Goal: Transaction & Acquisition: Purchase product/service

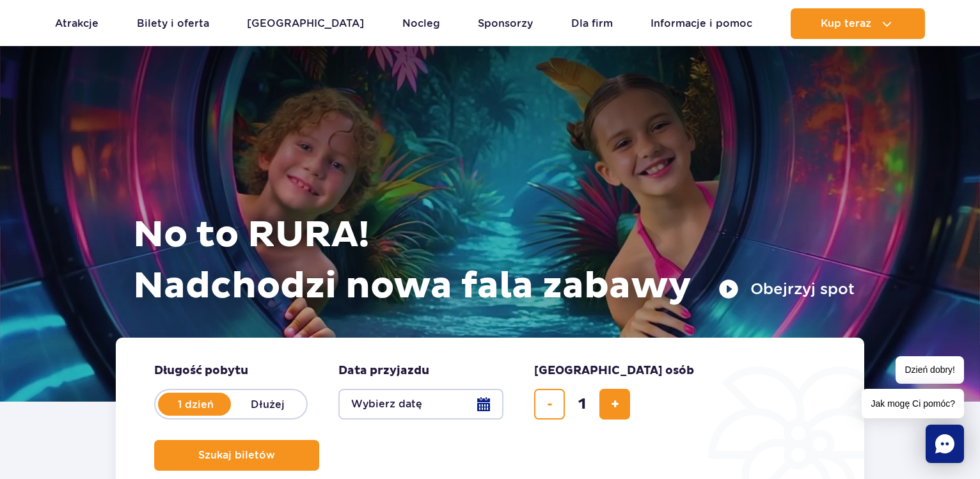
scroll to position [261, 0]
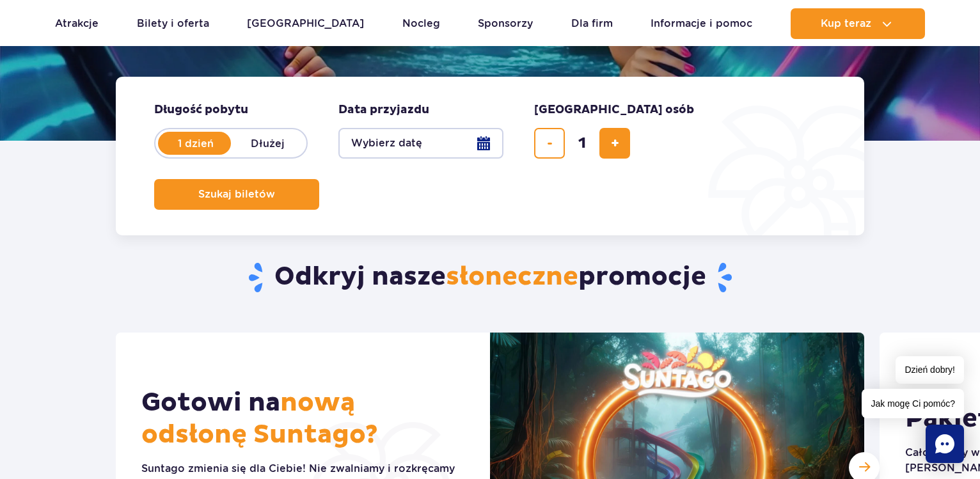
click at [379, 144] on button "Wybierz datę" at bounding box center [420, 143] width 165 height 31
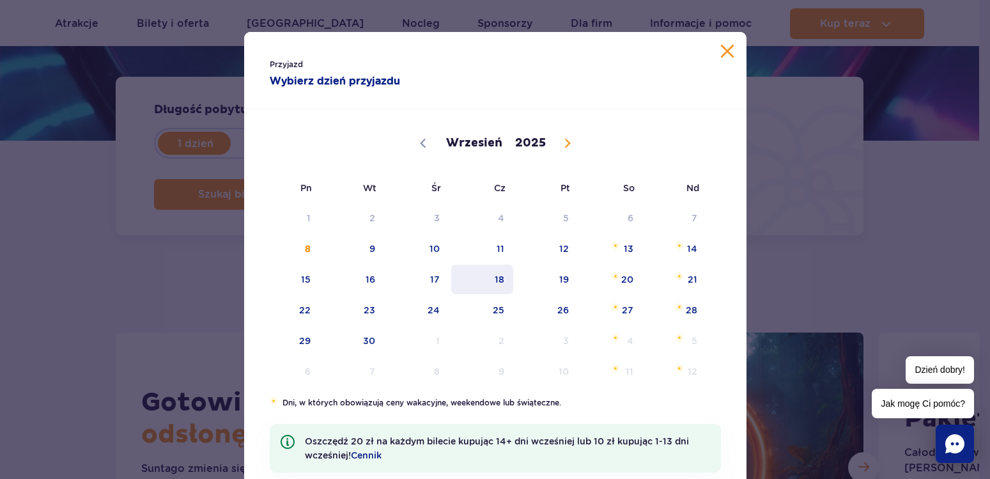
click at [481, 281] on span "18" at bounding box center [482, 279] width 65 height 29
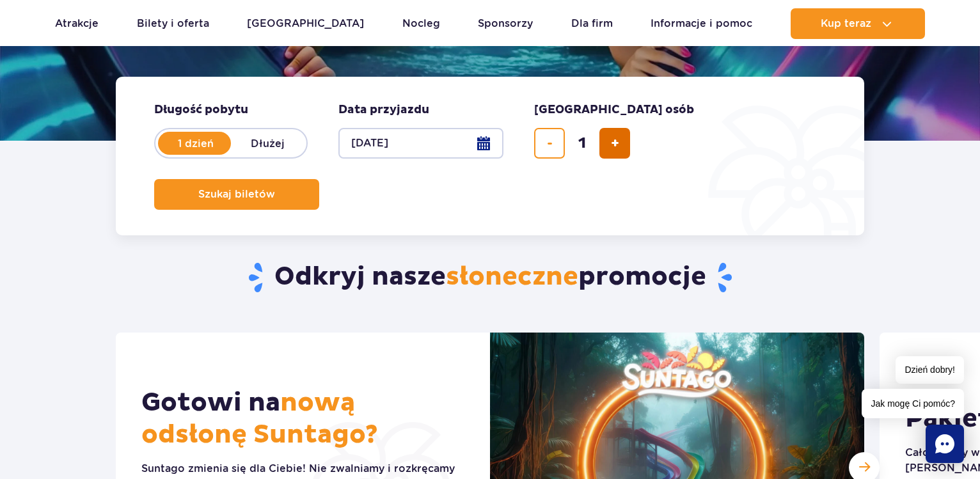
click at [609, 141] on button "dodaj bilet" at bounding box center [614, 143] width 31 height 31
type input "2"
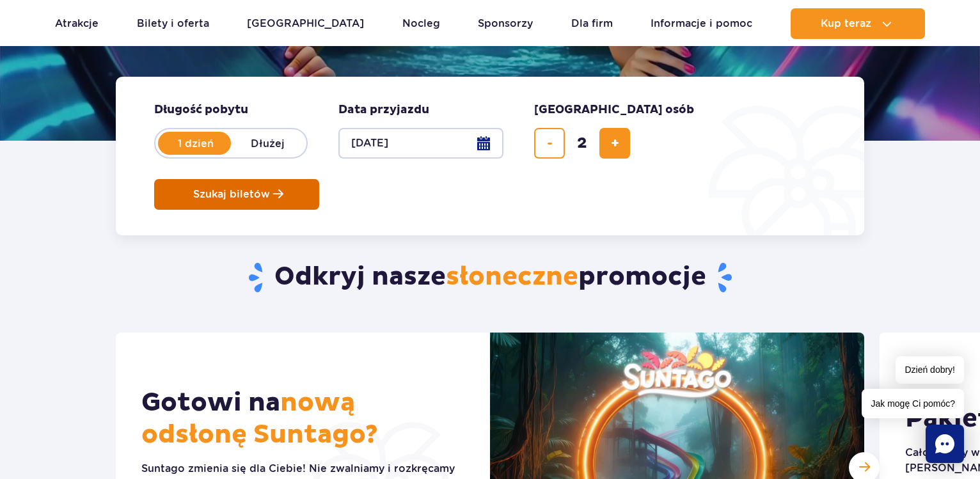
click at [319, 179] on button "Szukaj biletów" at bounding box center [236, 194] width 165 height 31
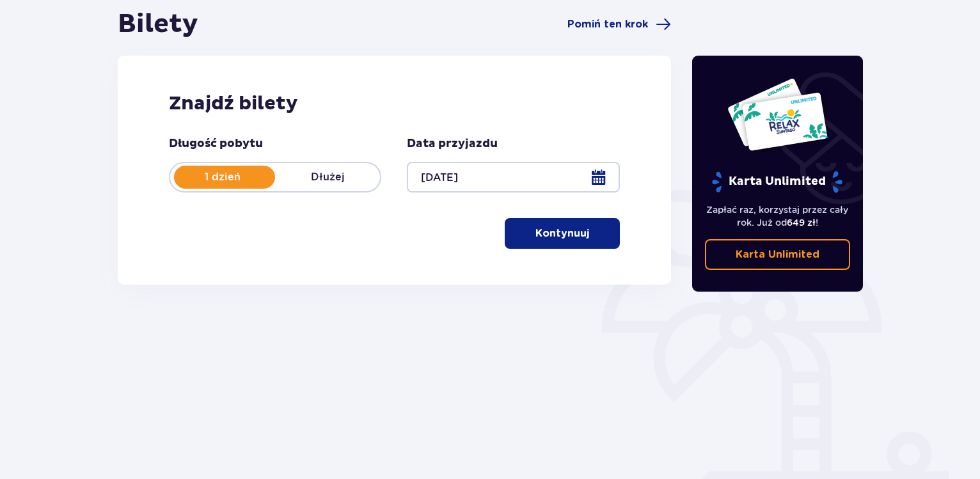
scroll to position [107, 0]
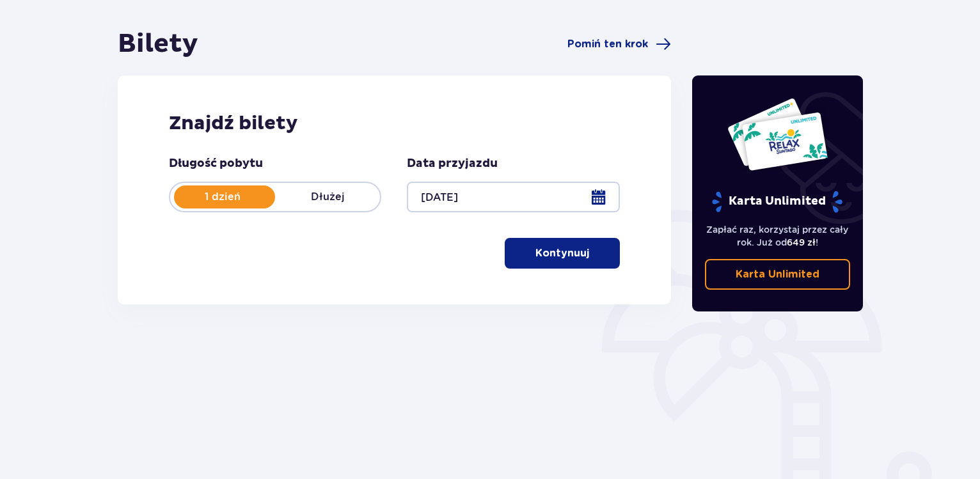
click at [522, 246] on button "Kontynuuj" at bounding box center [561, 253] width 115 height 31
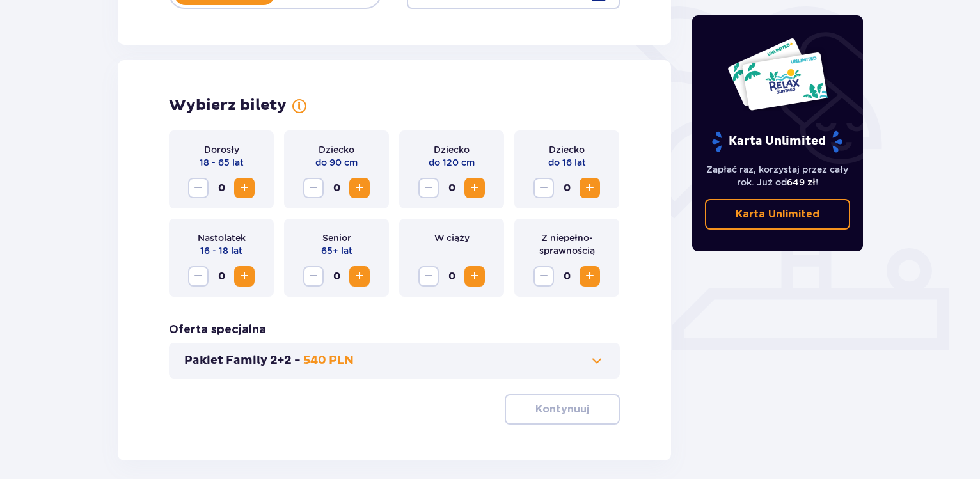
scroll to position [355, 0]
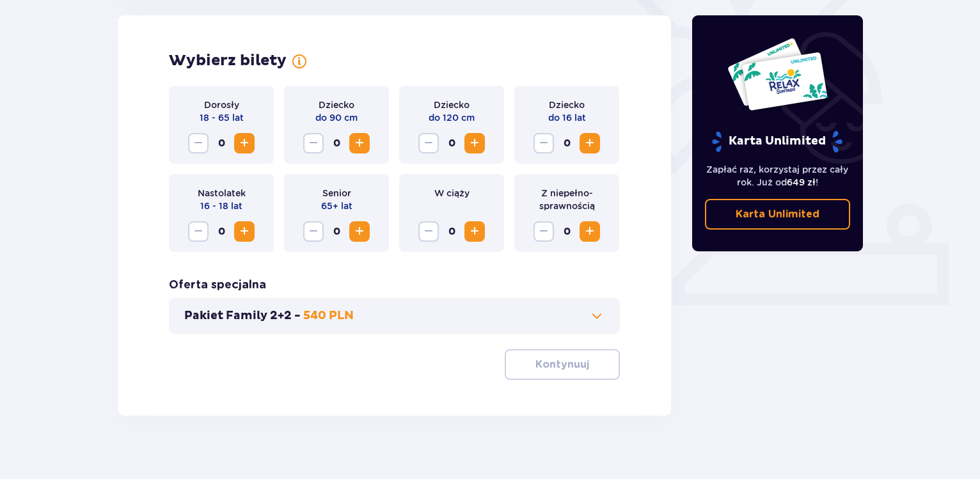
click at [246, 143] on span "Increase" at bounding box center [244, 143] width 15 height 15
click at [541, 370] on p "Kontynuuj" at bounding box center [562, 364] width 54 height 14
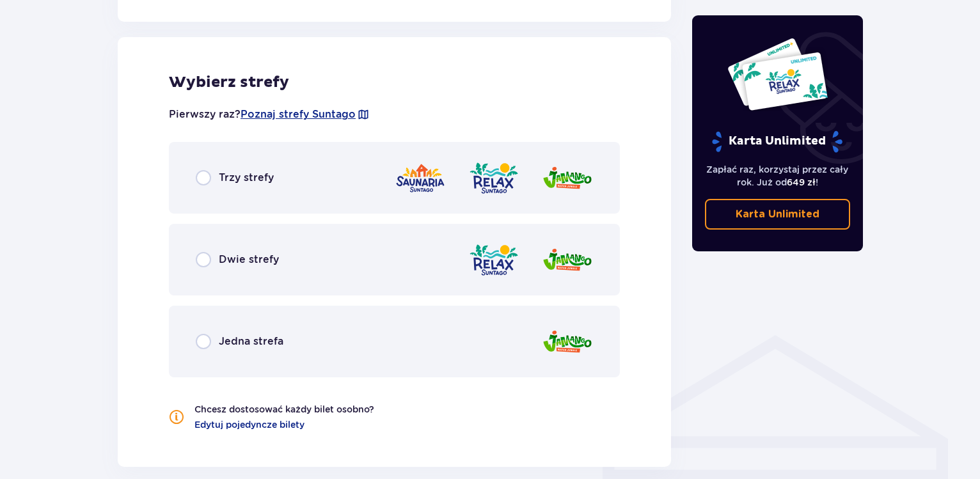
scroll to position [710, 0]
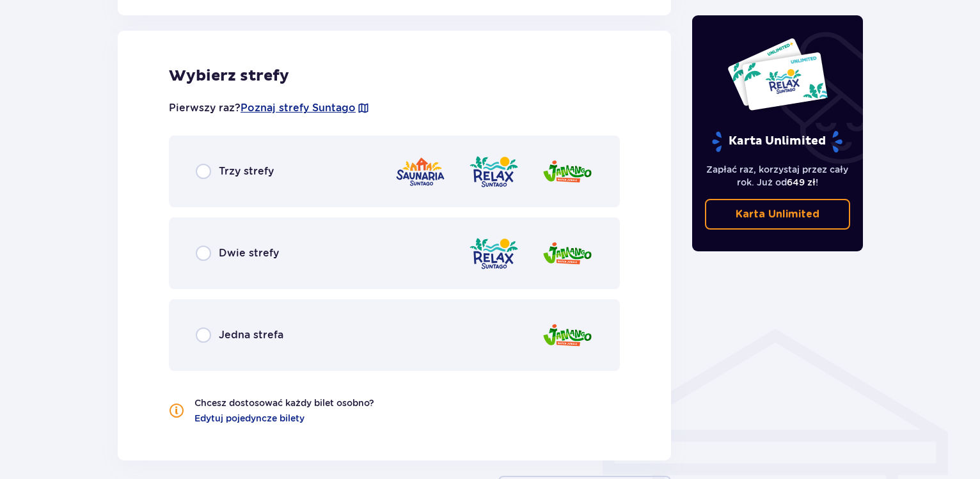
click at [305, 179] on div "Trzy strefy" at bounding box center [394, 172] width 451 height 72
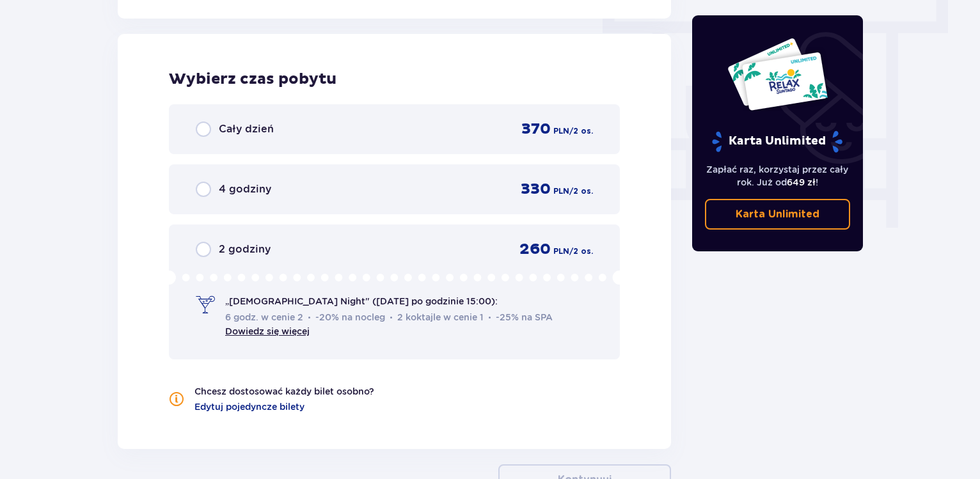
scroll to position [1155, 0]
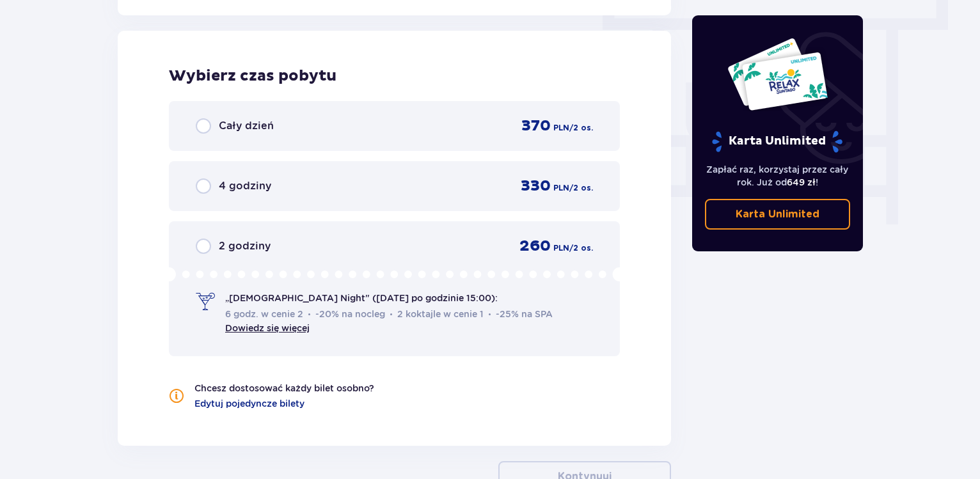
click at [319, 296] on p "„Ladies Night" (czwartek po godzinie 15:00):" at bounding box center [361, 298] width 272 height 13
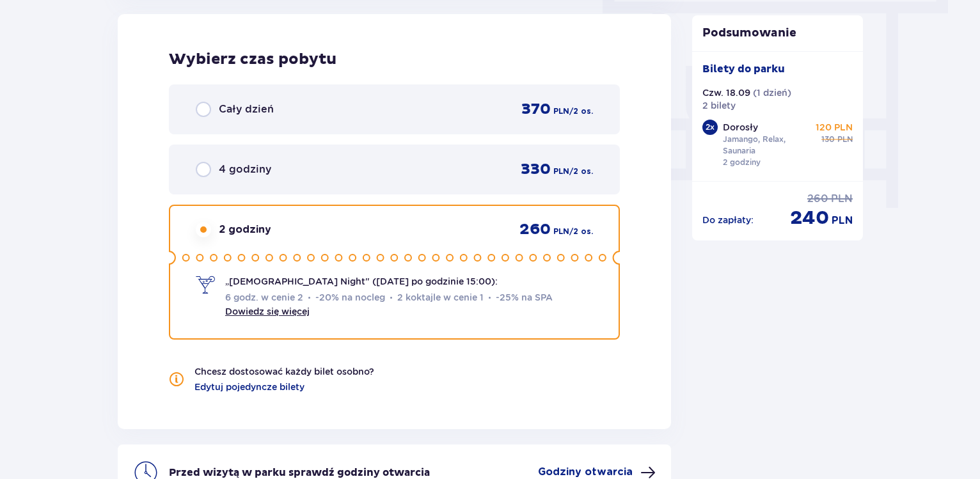
scroll to position [1306, 0]
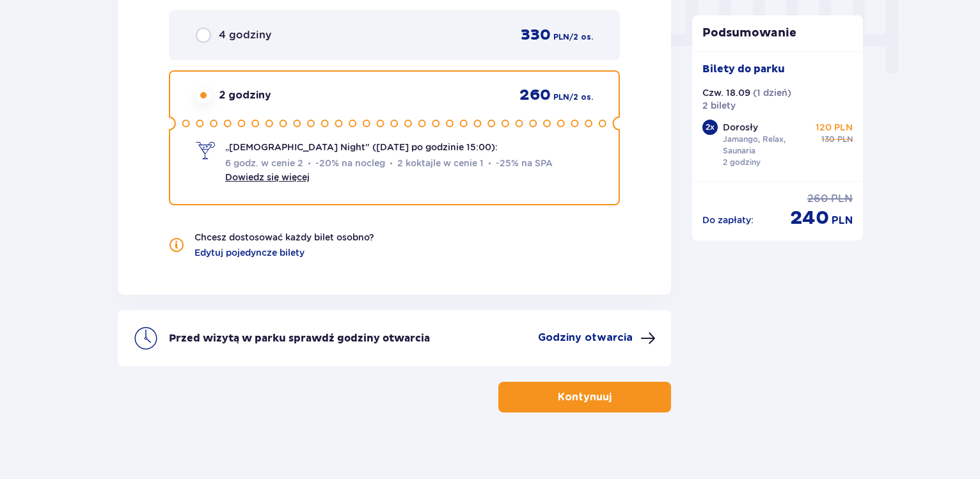
drag, startPoint x: 313, startPoint y: 118, endPoint x: 408, endPoint y: 119, distance: 94.6
click at [408, 119] on icon at bounding box center [394, 123] width 451 height 14
click at [561, 388] on button "Kontynuuj" at bounding box center [584, 397] width 173 height 31
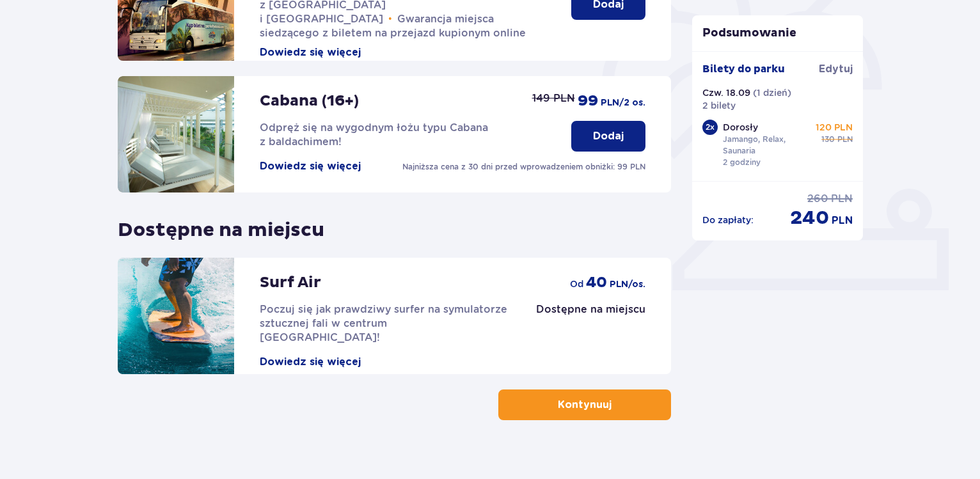
scroll to position [388, 0]
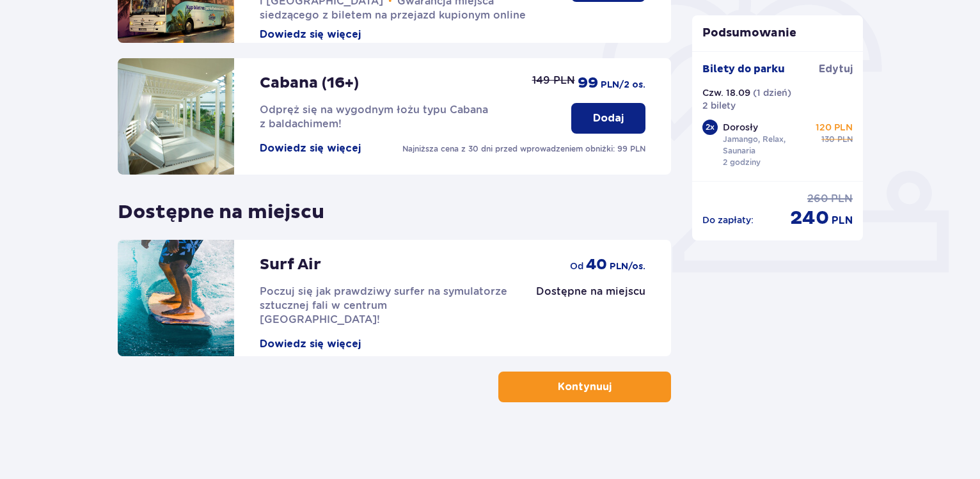
click at [594, 395] on button "Kontynuuj" at bounding box center [584, 386] width 173 height 31
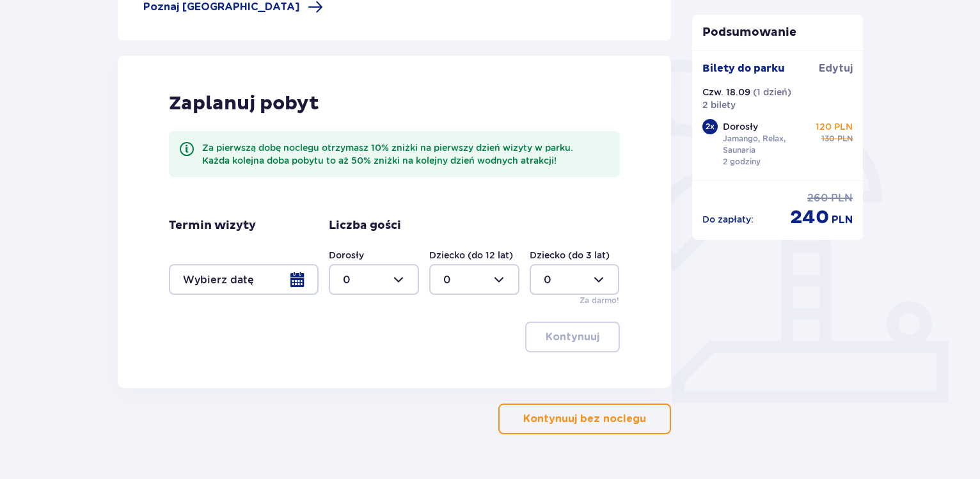
scroll to position [261, 0]
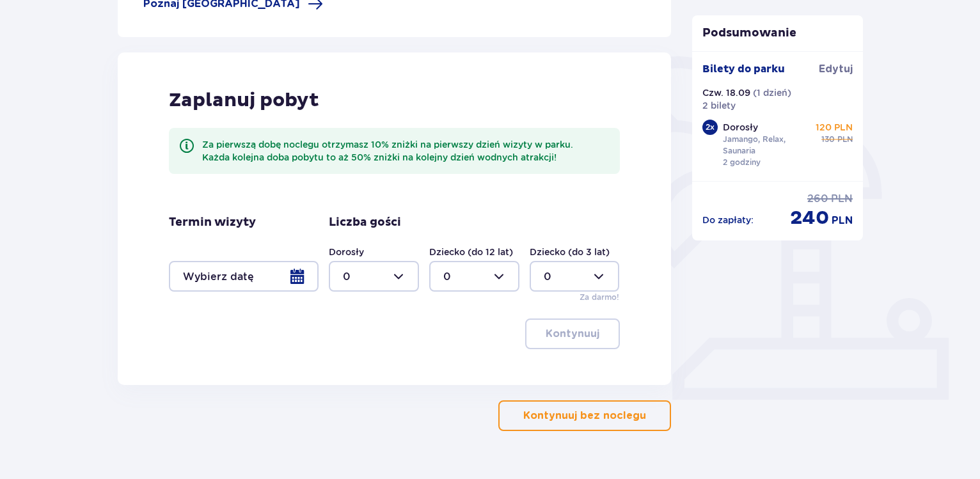
click at [384, 274] on div at bounding box center [374, 276] width 90 height 31
click at [551, 417] on p "Kontynuuj bez noclegu" at bounding box center [584, 416] width 123 height 14
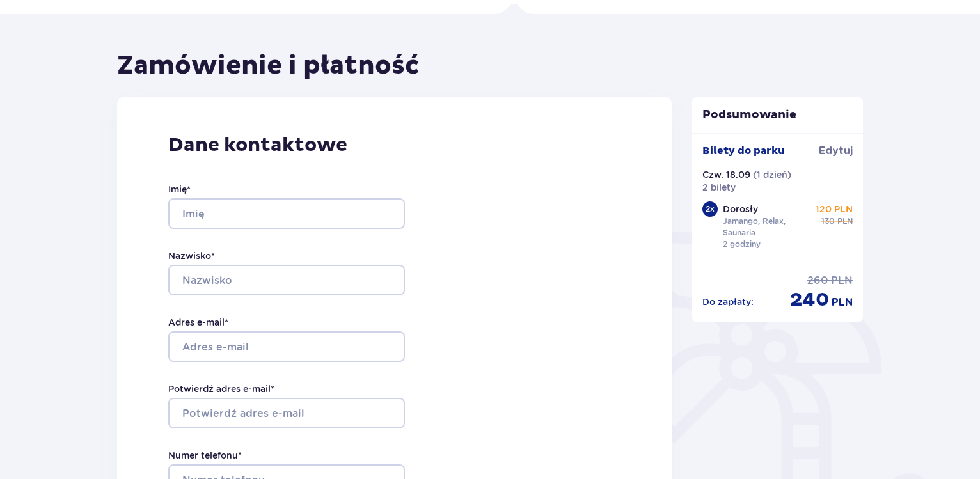
scroll to position [130, 0]
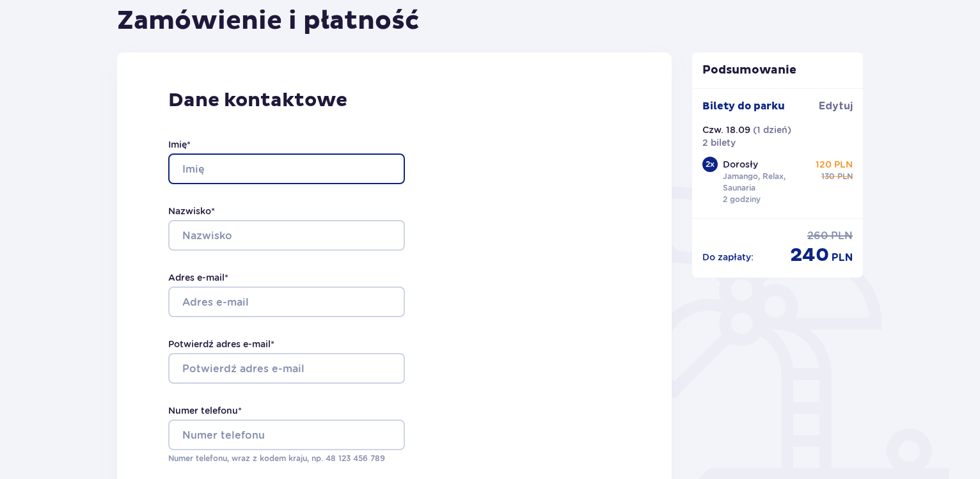
click at [295, 180] on input "Imię *" at bounding box center [286, 168] width 237 height 31
click at [295, 168] on input "Imię *" at bounding box center [286, 168] width 237 height 31
type input "Piotr"
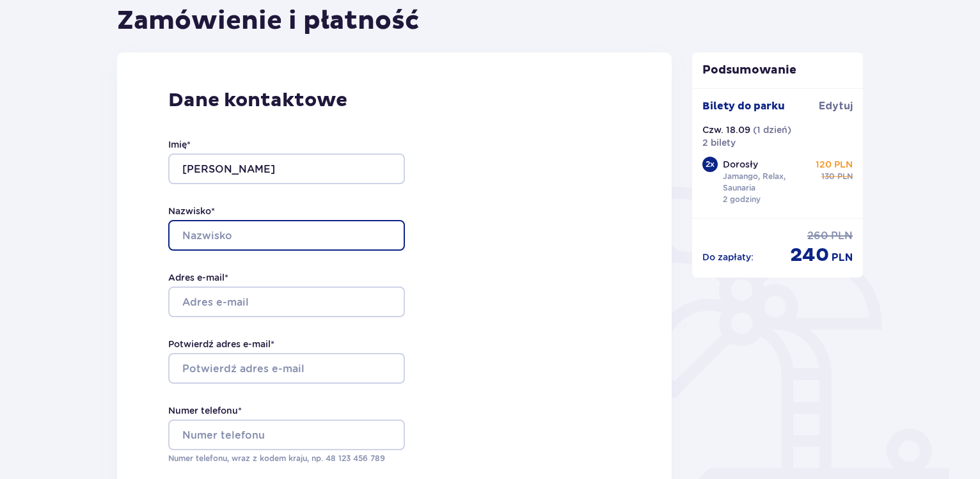
type input "Skonieczny"
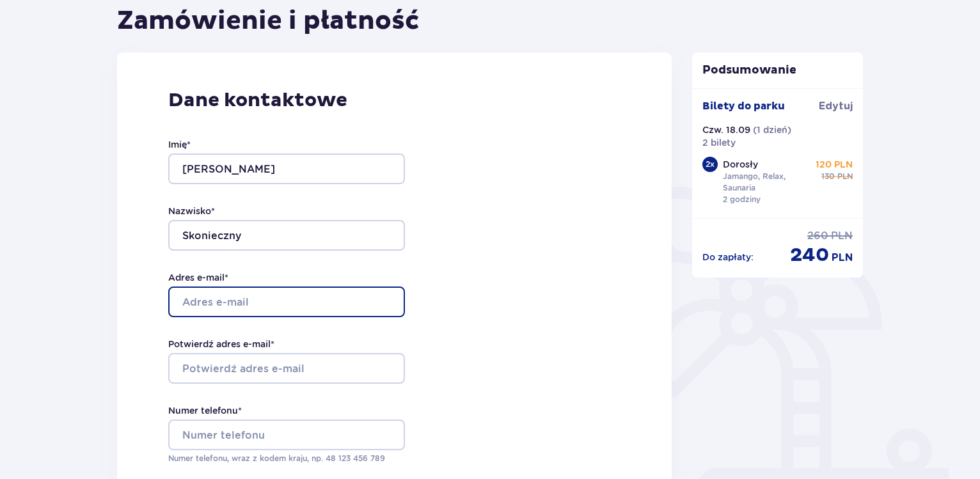
type input "ehandel@ramserwis.pl"
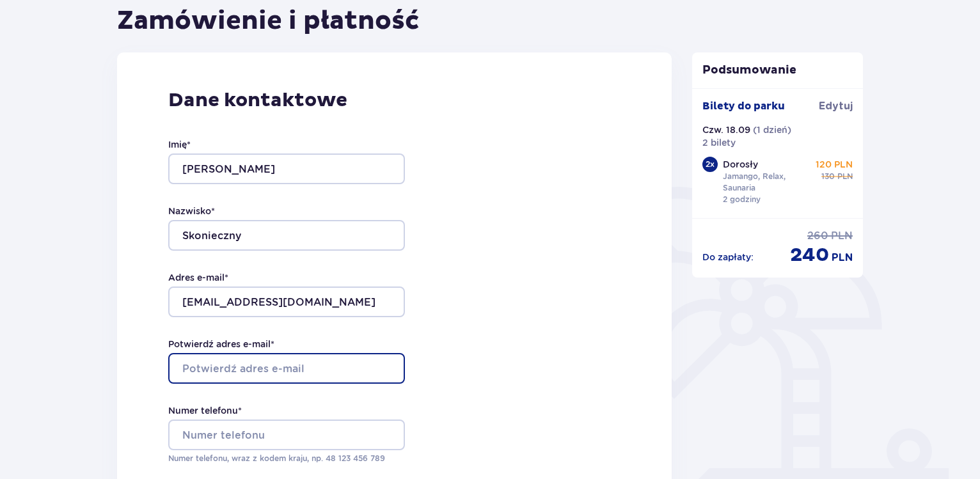
type input "ehandel@ramserwis.pl"
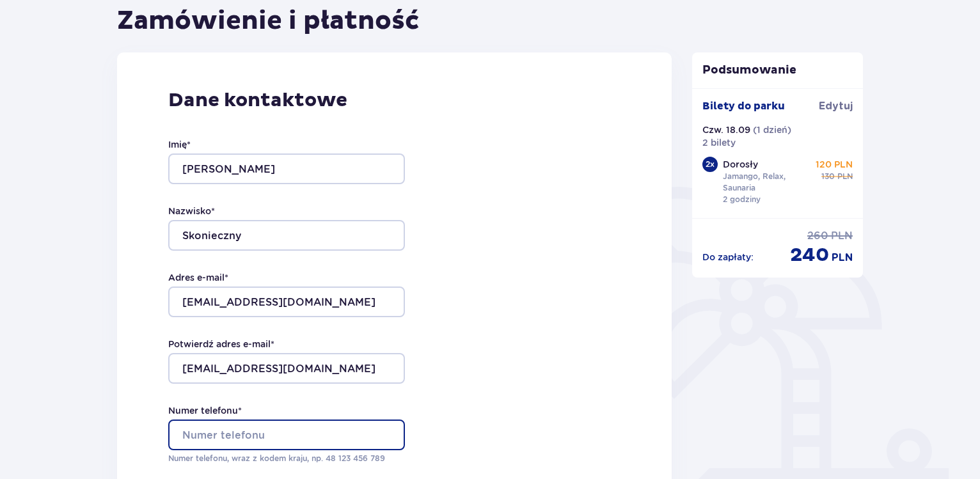
type input "+48668692307"
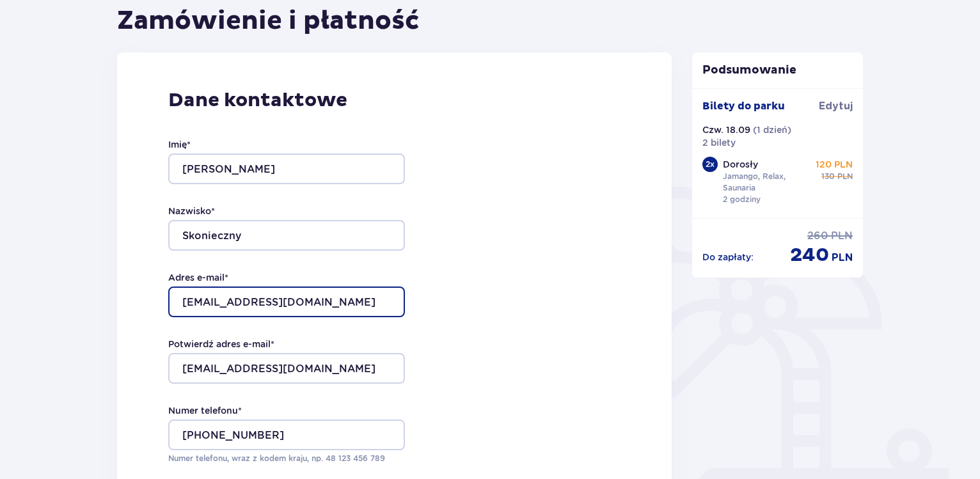
drag, startPoint x: 339, startPoint y: 301, endPoint x: 176, endPoint y: 302, distance: 162.4
click at [178, 302] on input "ehandel@ramserwis.pl" at bounding box center [286, 301] width 237 height 31
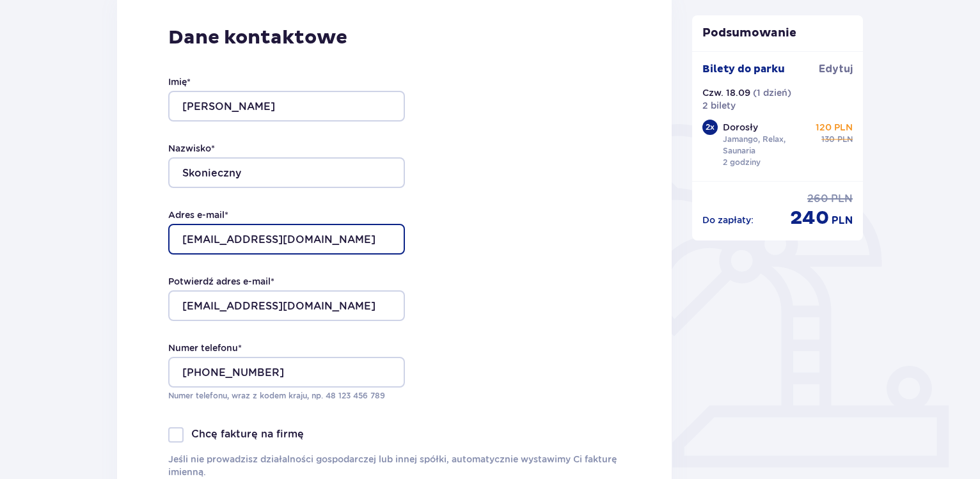
scroll to position [196, 0]
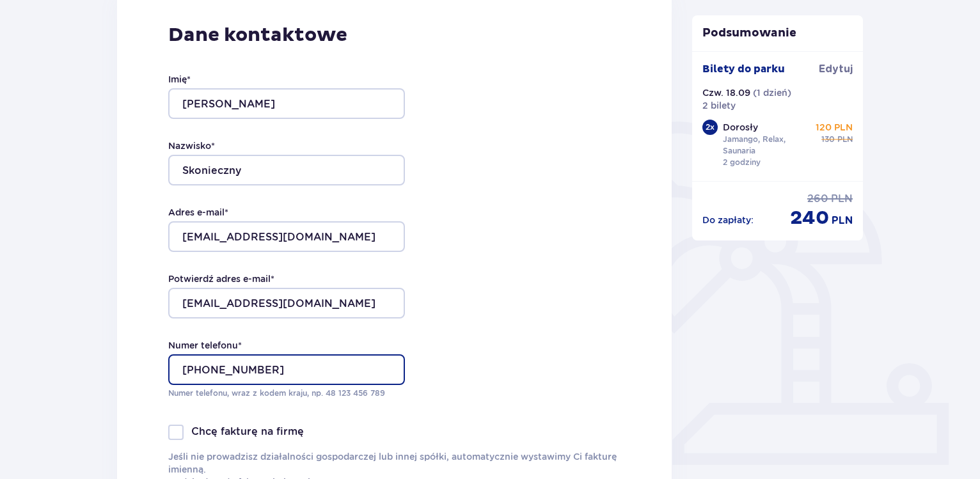
drag, startPoint x: 264, startPoint y: 366, endPoint x: 146, endPoint y: 371, distance: 117.7
click at [168, 371] on input "+48668692307" at bounding box center [286, 369] width 237 height 31
drag, startPoint x: 267, startPoint y: 368, endPoint x: 121, endPoint y: 368, distance: 146.4
click at [168, 368] on input "+48668692307" at bounding box center [286, 369] width 237 height 31
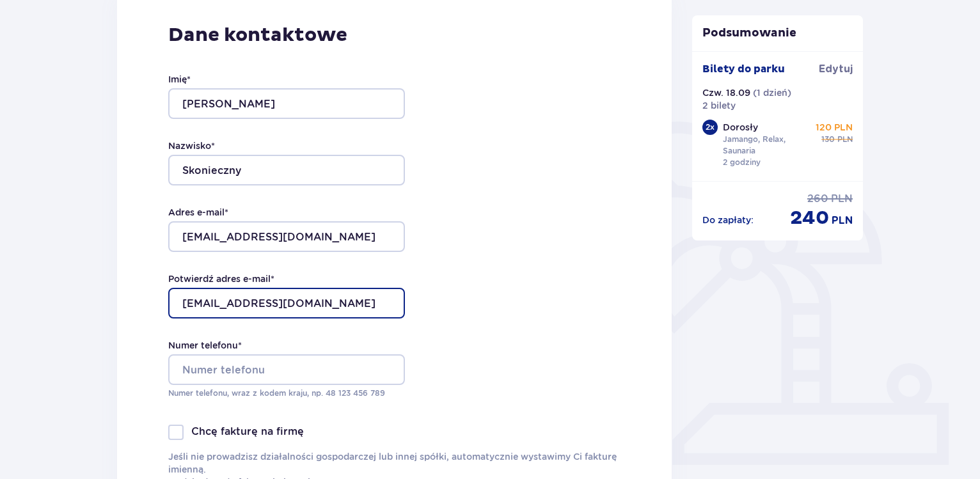
click at [288, 307] on input "ehandel@ramserwis.pl" at bounding box center [286, 303] width 237 height 31
type input "ehandel@ramserwispl"
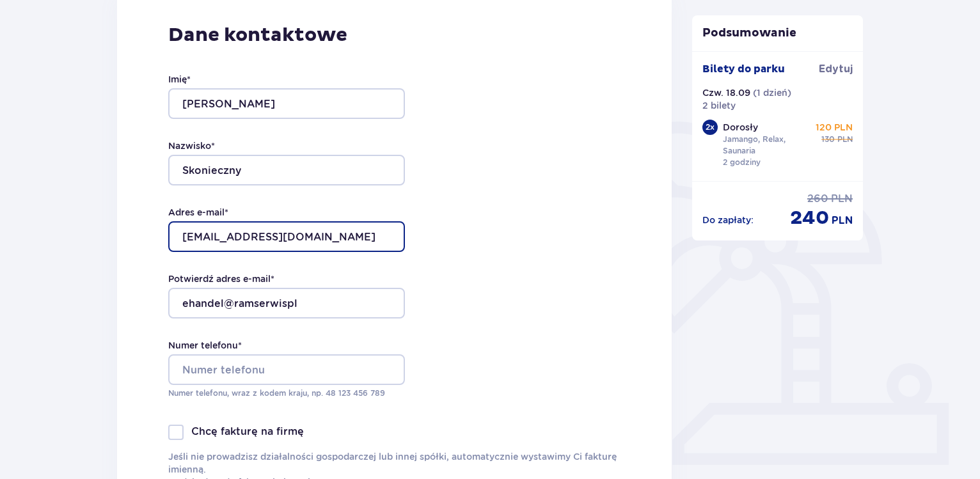
click at [293, 239] on input "ehandel@ramserwis.pl" at bounding box center [286, 236] width 237 height 31
drag, startPoint x: 246, startPoint y: 232, endPoint x: 148, endPoint y: 238, distance: 98.0
click at [168, 237] on input "ehandel@ramserwis.pl" at bounding box center [286, 236] width 237 height 31
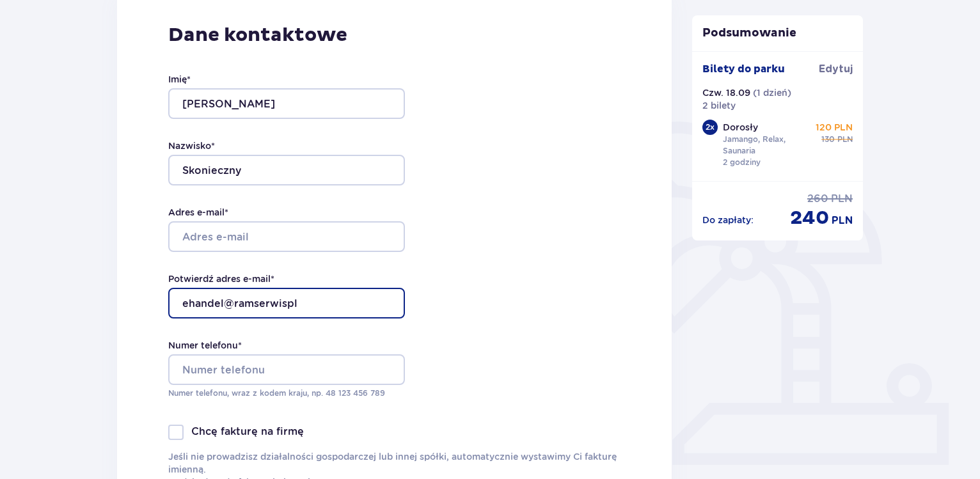
click at [305, 301] on input "ehandel@ramserwispl" at bounding box center [286, 303] width 237 height 31
type input "e"
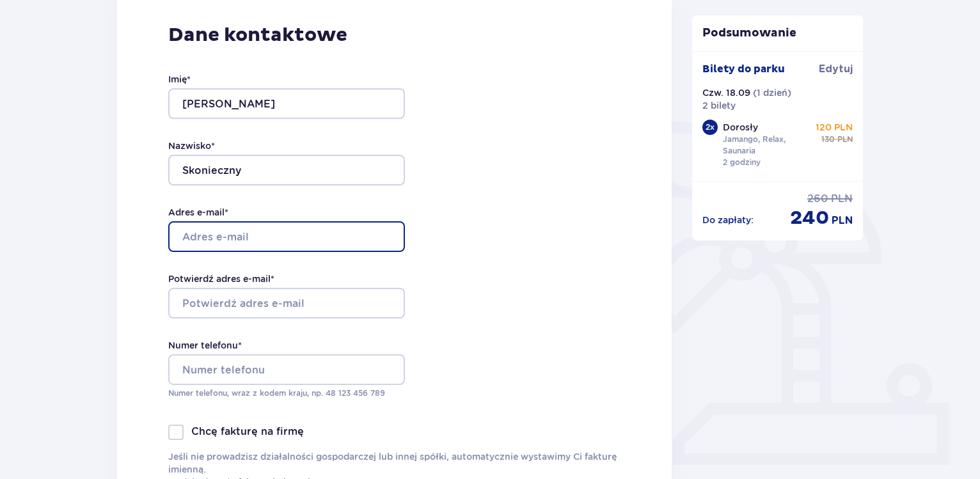
click at [263, 235] on input "Adres e-mail *" at bounding box center [286, 236] width 237 height 31
type input "[EMAIL_ADDRESS][DOMAIN_NAME]"
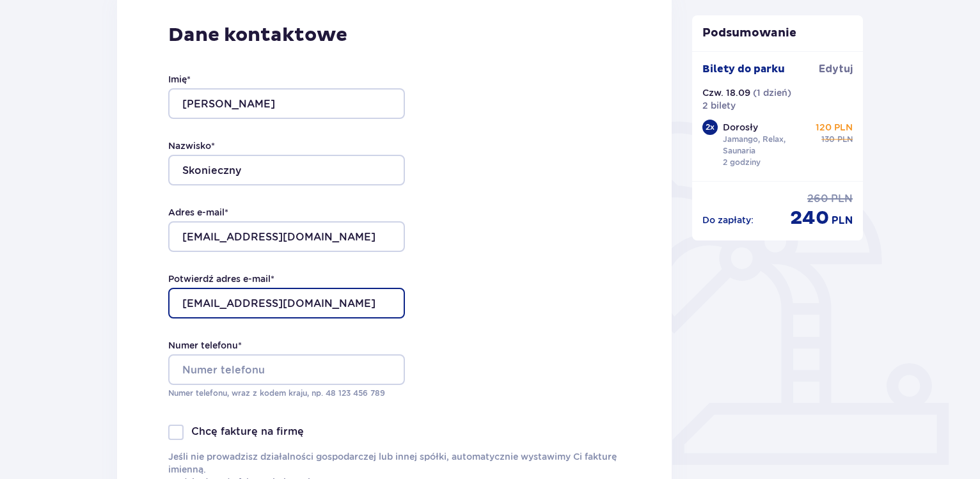
type input "[EMAIL_ADDRESS][DOMAIN_NAME]"
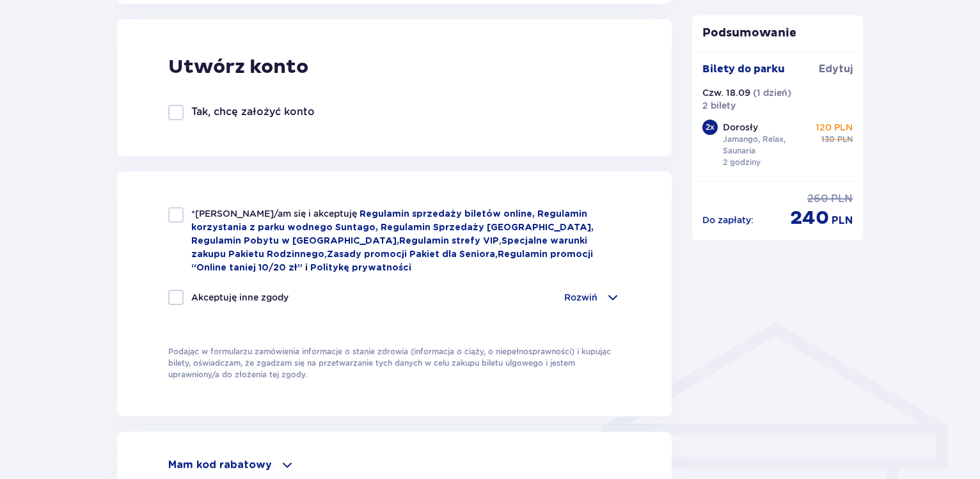
scroll to position [717, 0]
type input "660752223"
click at [178, 210] on div at bounding box center [175, 213] width 15 height 15
checkbox input "true"
click at [183, 296] on div "Akceptuję inne zgody" at bounding box center [228, 295] width 120 height 15
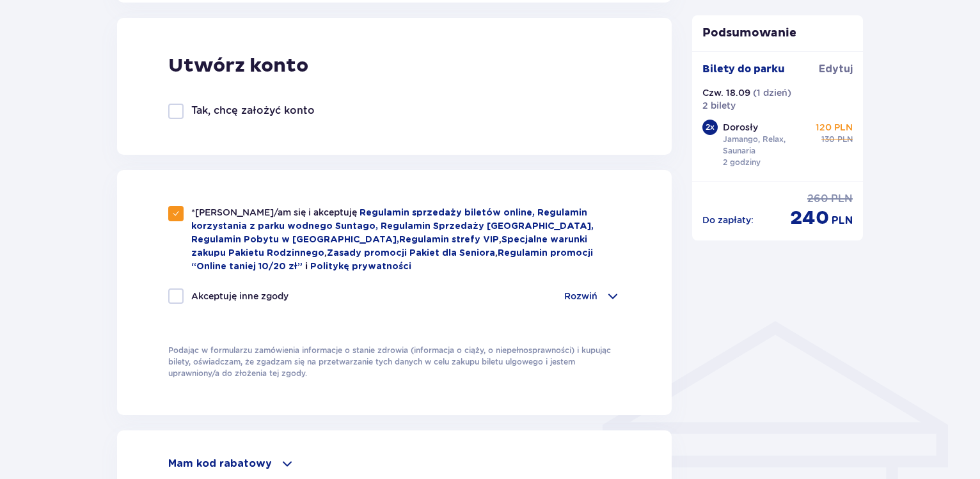
checkbox input "true"
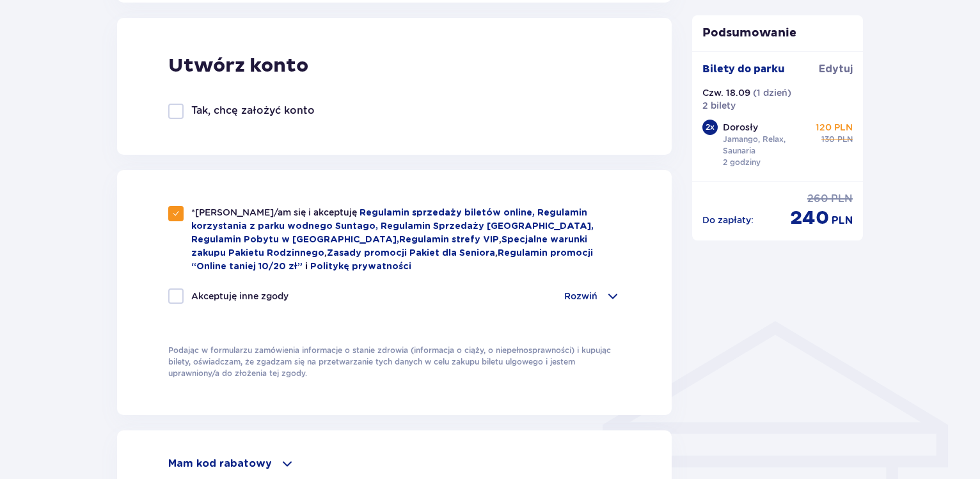
checkbox input "true"
click at [595, 288] on div "Rozwiń" at bounding box center [592, 295] width 56 height 15
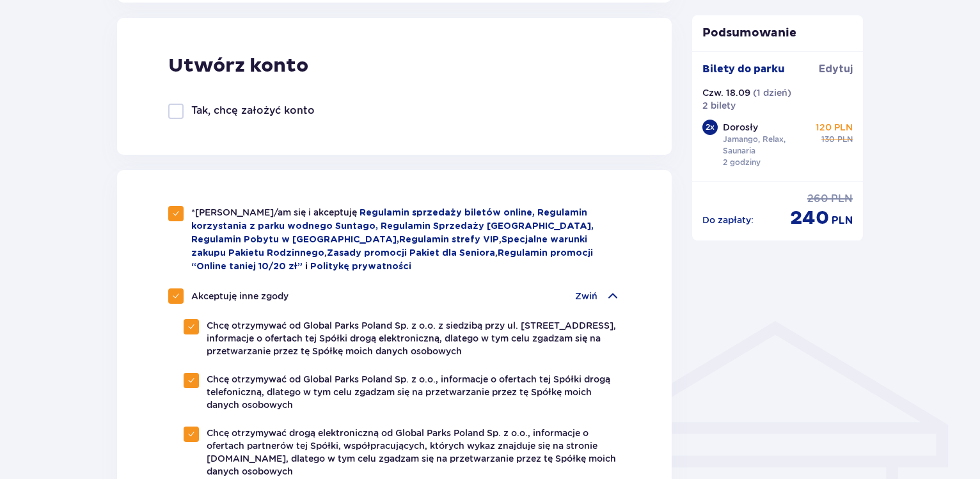
click at [595, 288] on div "Zwiń" at bounding box center [597, 295] width 45 height 15
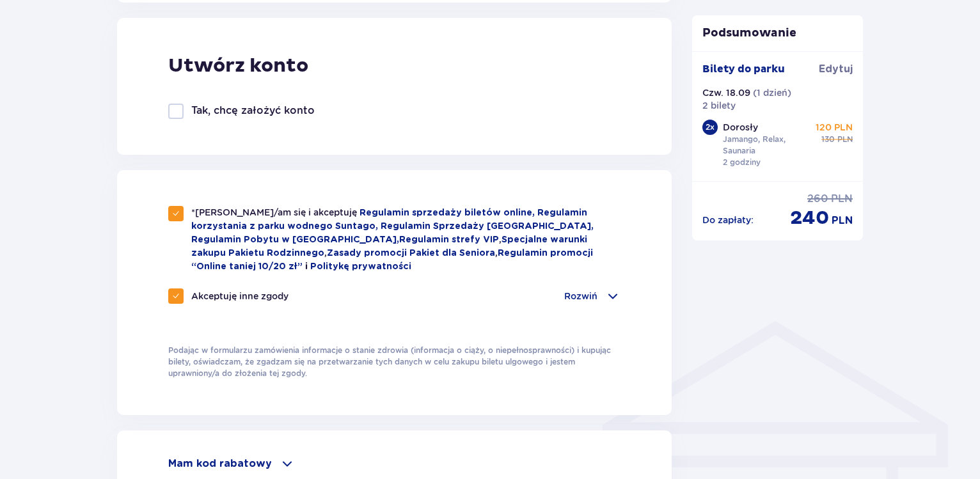
click at [171, 290] on div at bounding box center [175, 295] width 15 height 15
checkbox input "false"
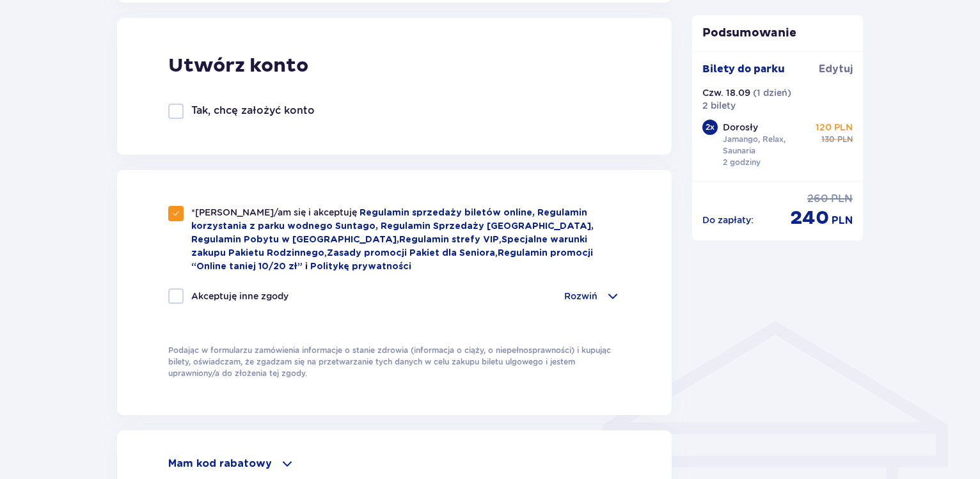
checkbox input "false"
click at [594, 290] on p "Rozwiń" at bounding box center [580, 296] width 33 height 13
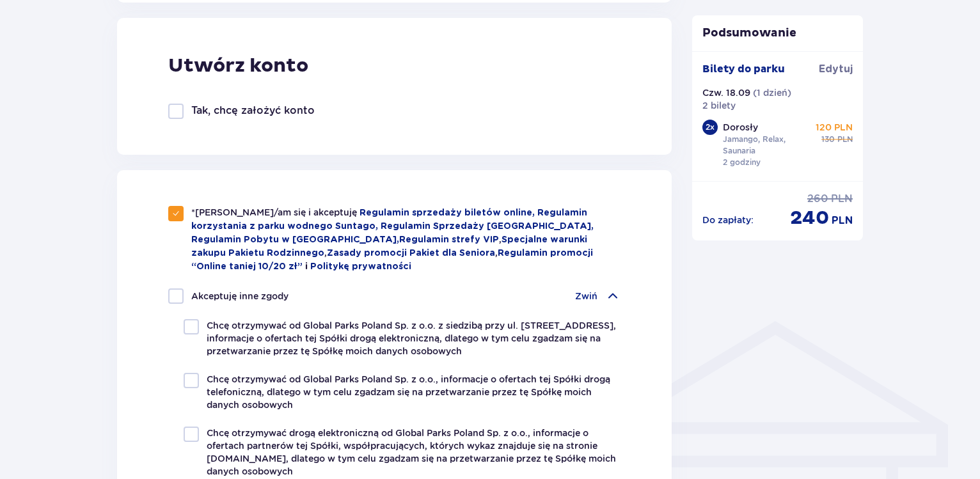
click at [594, 290] on p "Zwiń" at bounding box center [586, 296] width 22 height 13
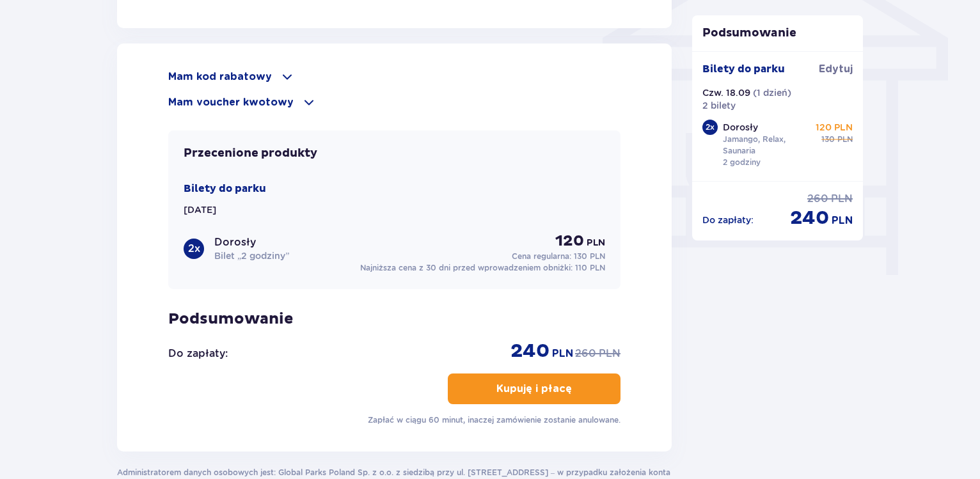
scroll to position [1109, 0]
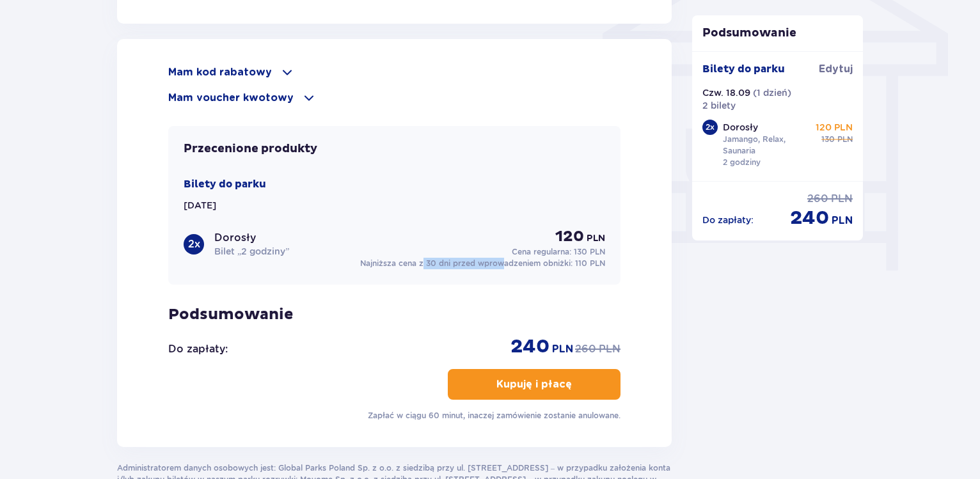
drag, startPoint x: 473, startPoint y: 263, endPoint x: 500, endPoint y: 266, distance: 27.0
click at [500, 266] on p "Najniższa cena z 30 dni przed wprowadzeniem obniżki: 110 PLN" at bounding box center [482, 264] width 245 height 12
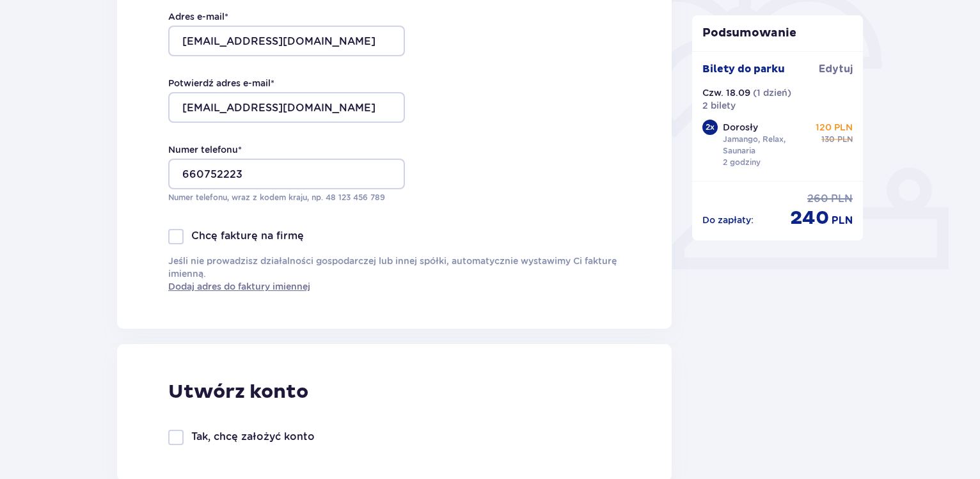
scroll to position [65, 0]
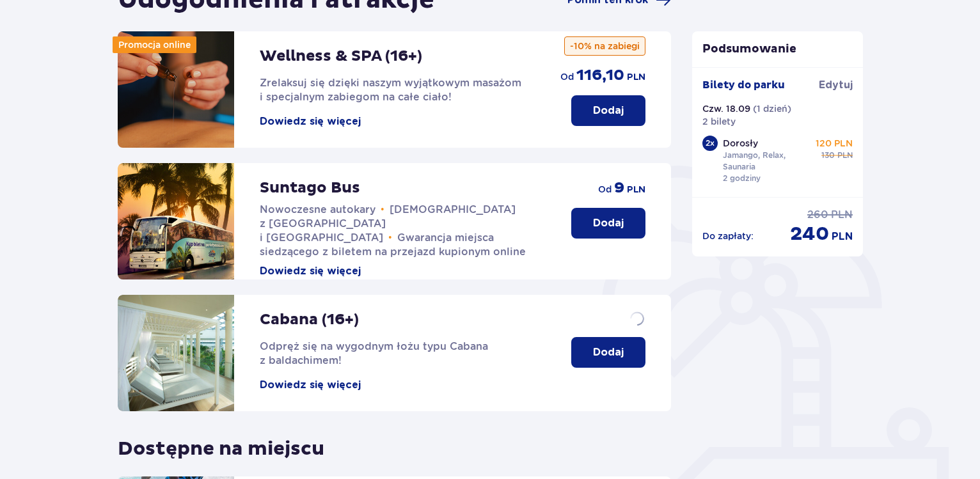
scroll to position [290, 0]
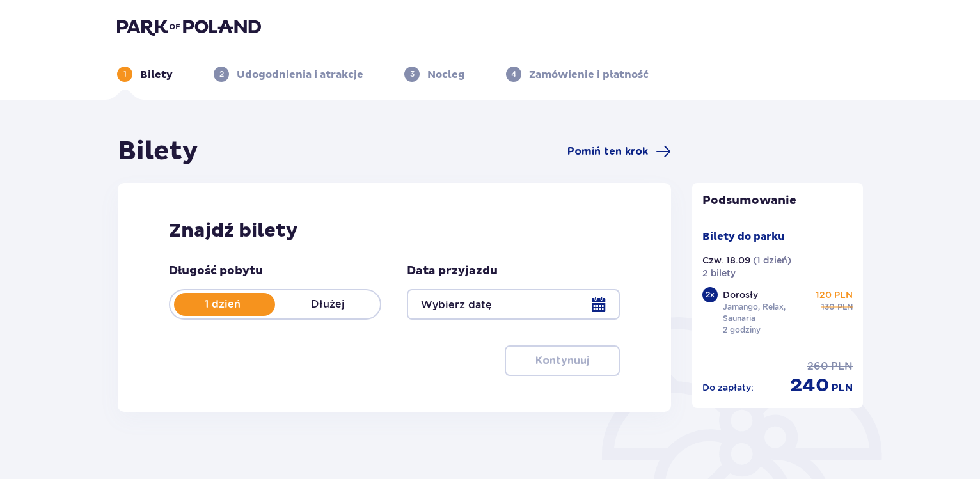
type input "18.09.25"
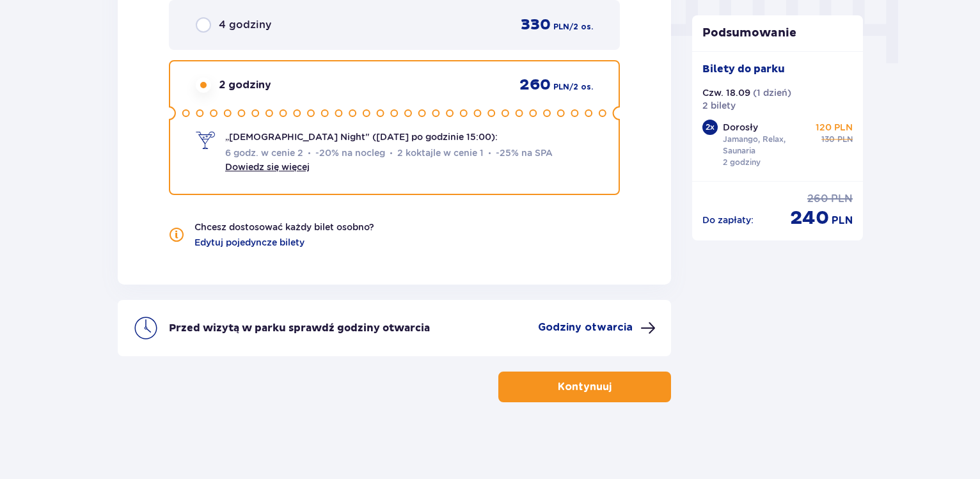
scroll to position [1055, 0]
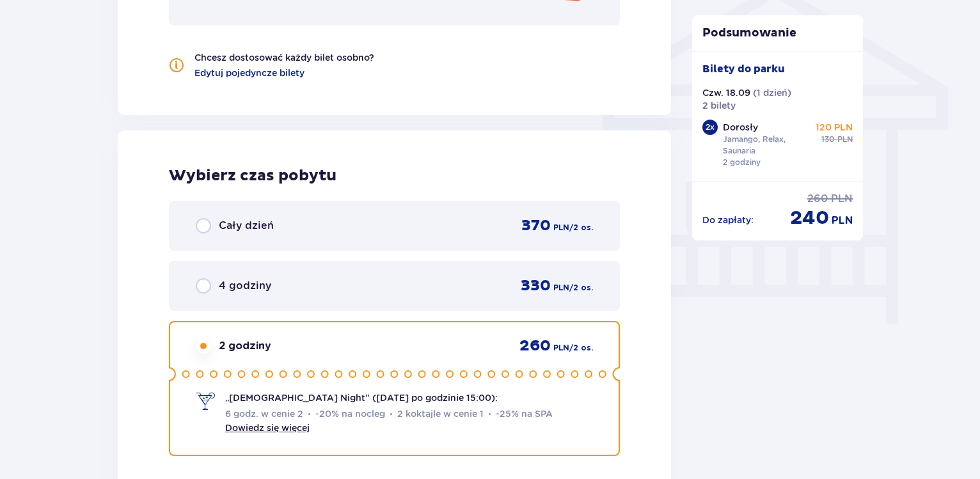
click at [342, 344] on div "2 godziny 260 PLN / 2 os." at bounding box center [394, 345] width 397 height 19
click at [336, 348] on div "2 godziny 260 PLN / 2 os." at bounding box center [394, 345] width 397 height 19
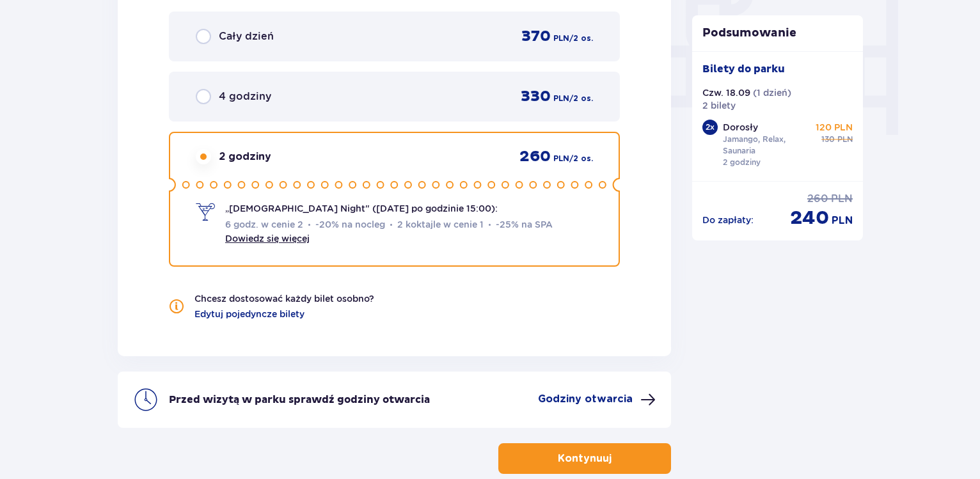
scroll to position [1316, 0]
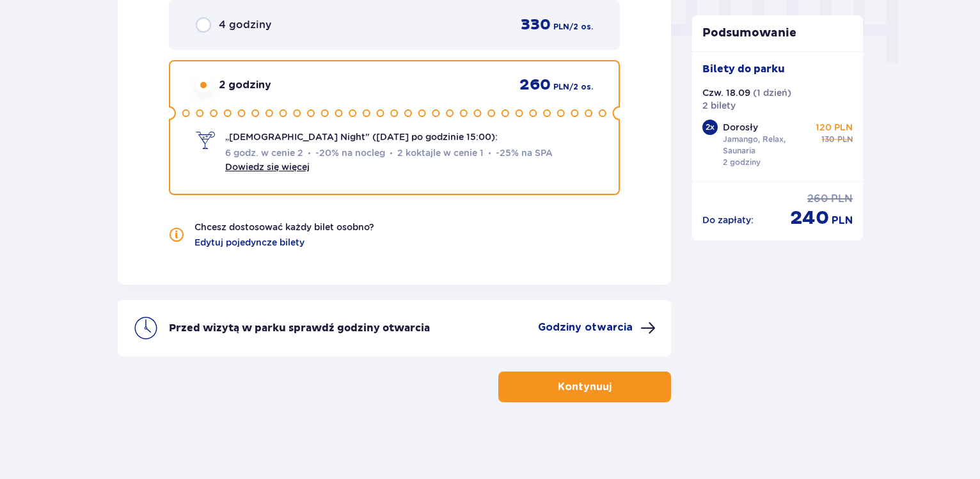
click at [574, 382] on p "Kontynuuj" at bounding box center [585, 387] width 54 height 14
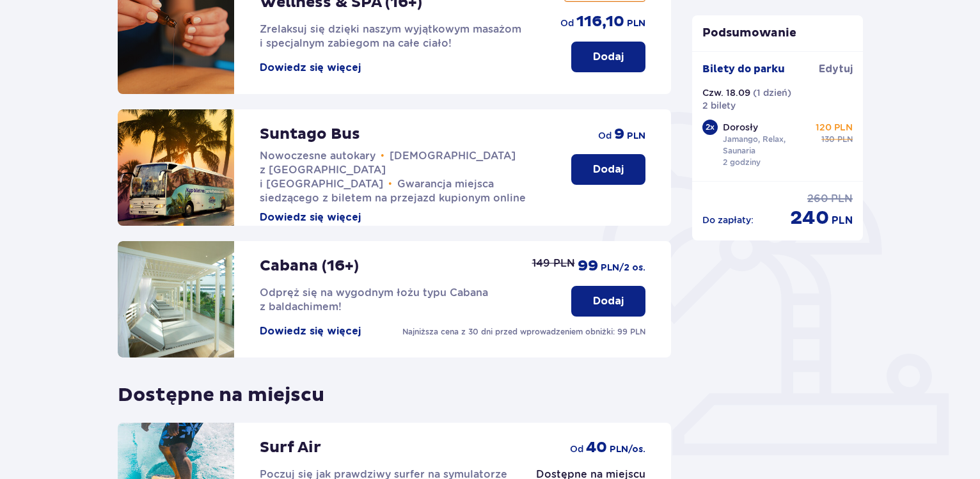
scroll to position [326, 0]
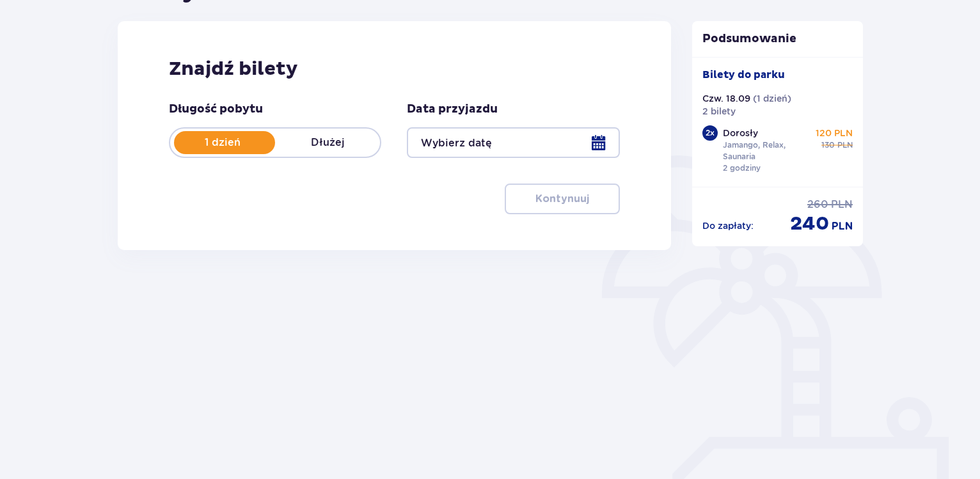
type input "18.09.25"
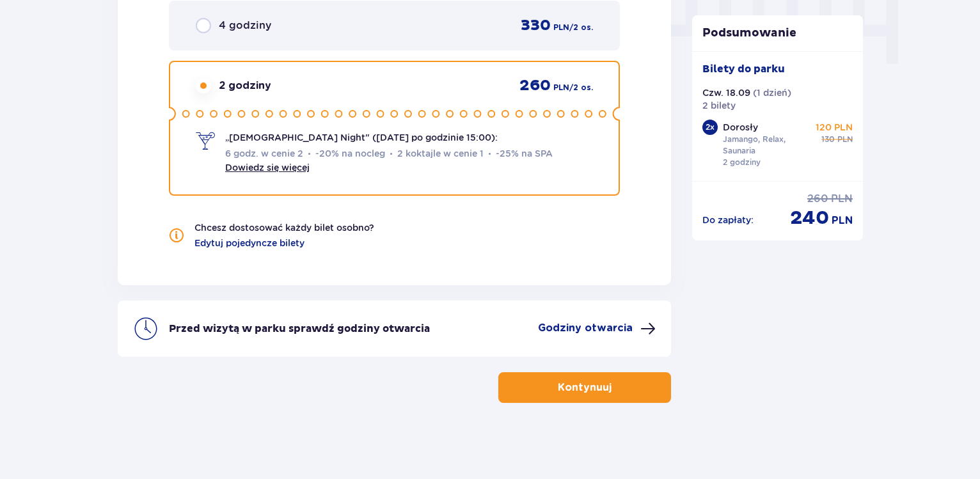
scroll to position [1316, 0]
click at [293, 164] on link "Dowiedz się więcej" at bounding box center [267, 167] width 84 height 10
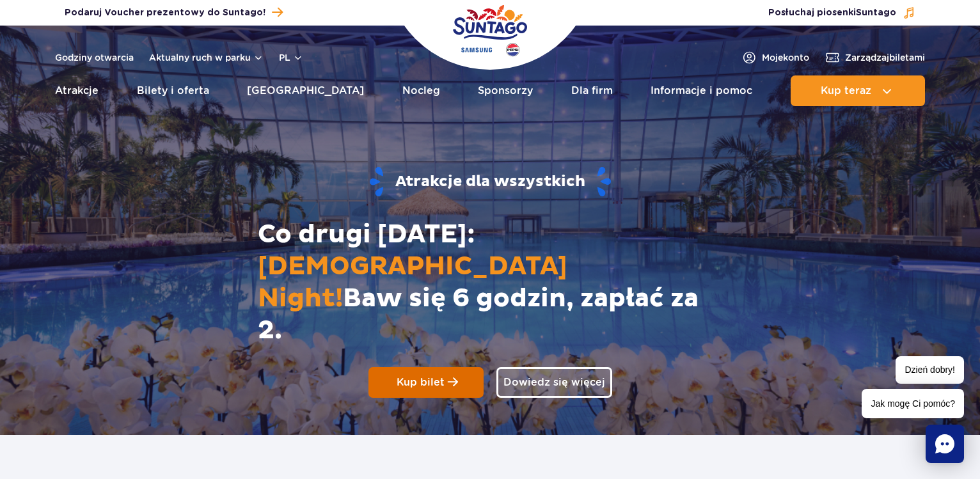
click at [436, 375] on span "Kup bilet" at bounding box center [420, 382] width 48 height 14
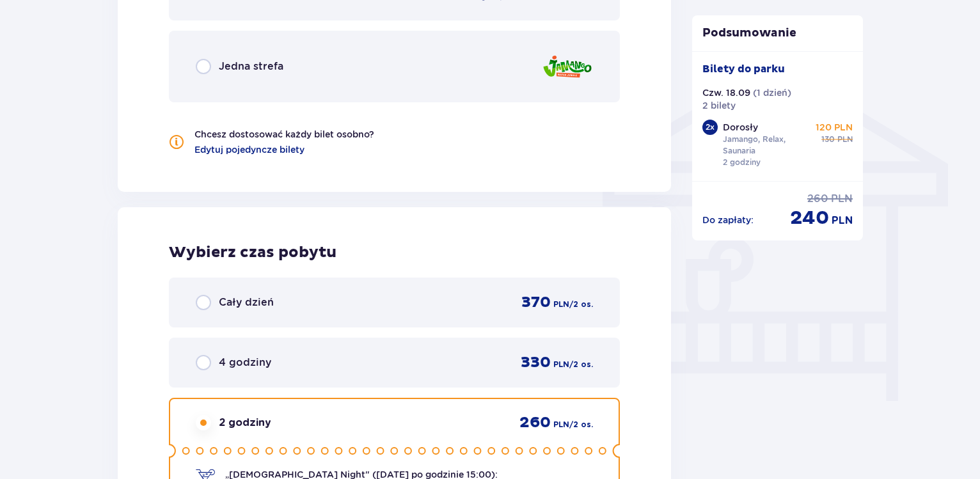
scroll to position [1174, 0]
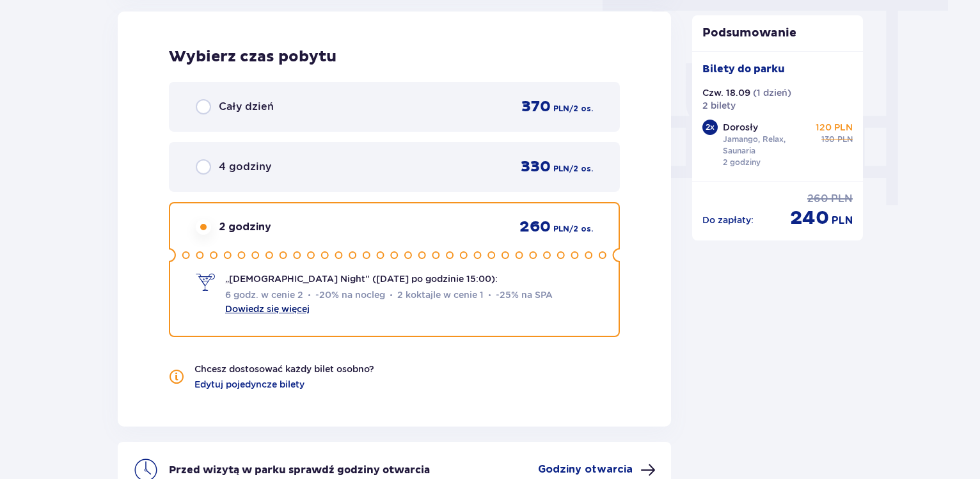
click at [283, 311] on link "Dowiedz się więcej" at bounding box center [267, 309] width 84 height 10
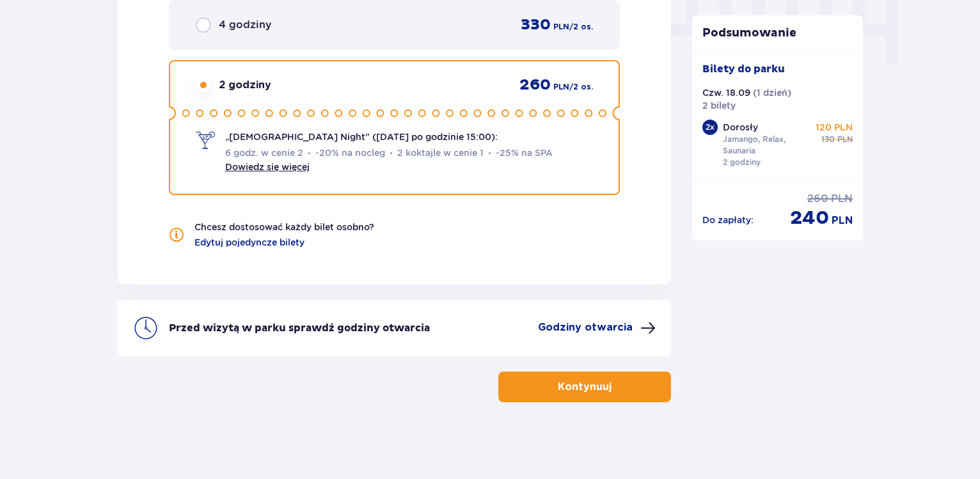
click at [610, 391] on span "button" at bounding box center [613, 386] width 15 height 15
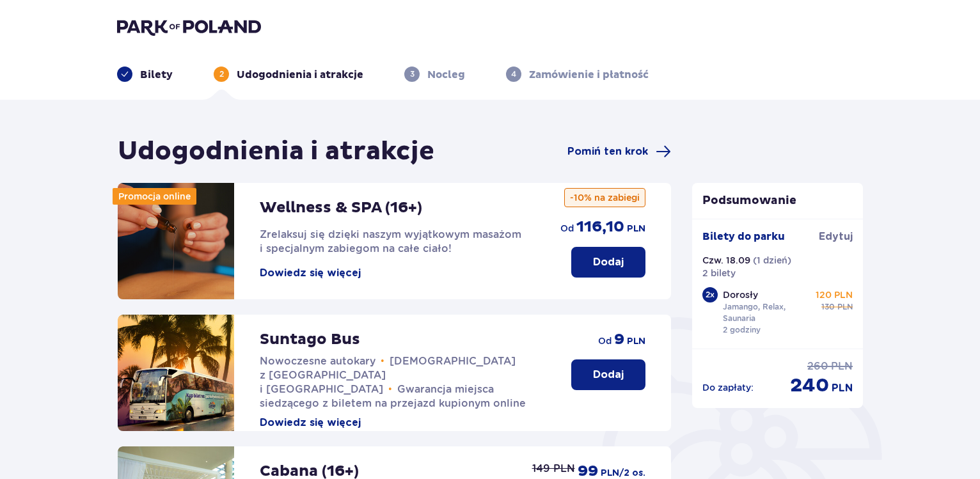
scroll to position [326, 0]
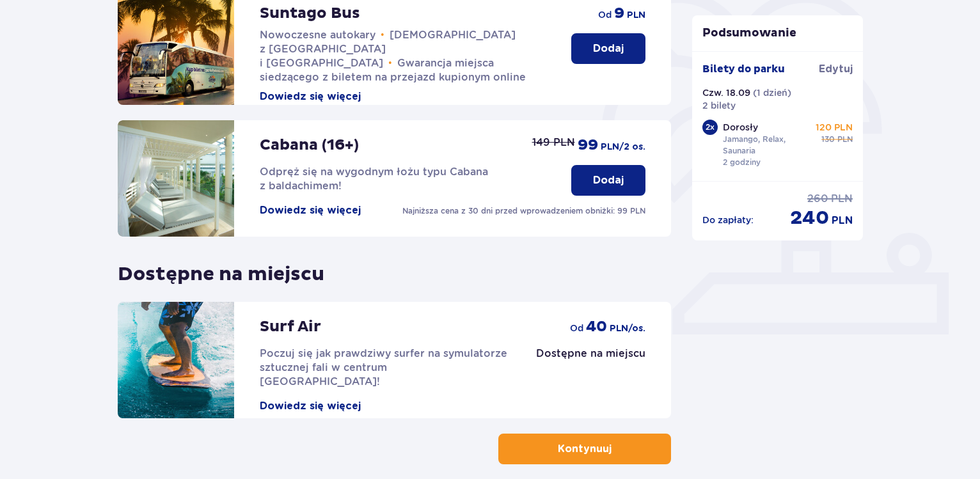
click at [591, 456] on button "Kontynuuj" at bounding box center [584, 448] width 173 height 31
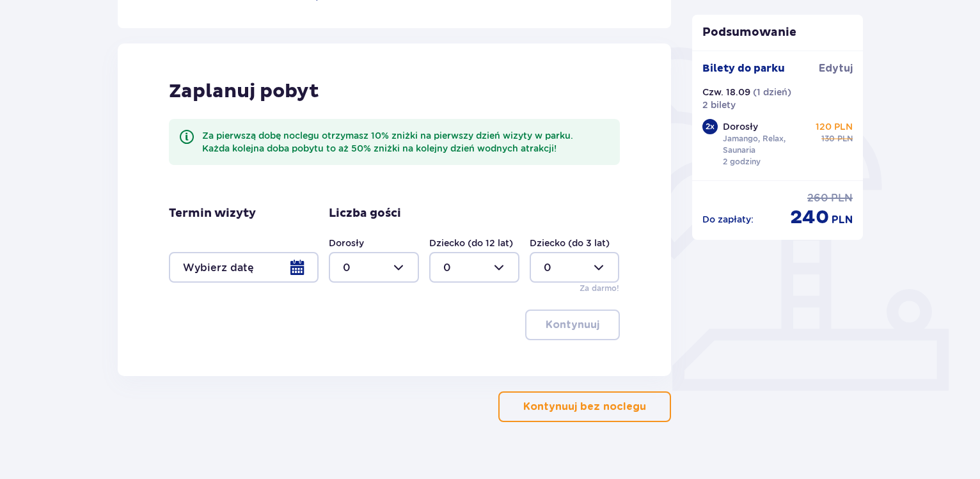
scroll to position [290, 0]
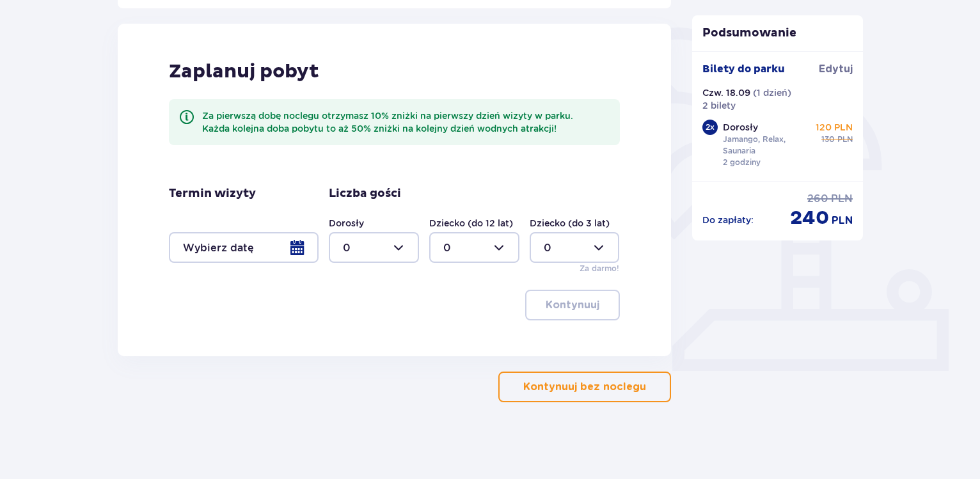
click at [555, 389] on p "Kontynuuj bez noclegu" at bounding box center [584, 387] width 123 height 14
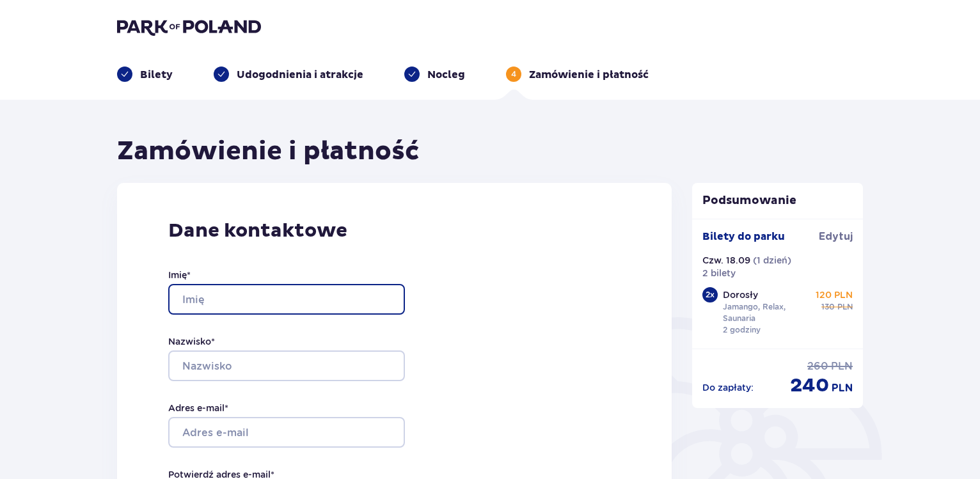
click at [350, 309] on input "Imię *" at bounding box center [286, 299] width 237 height 31
type input "PIOTR"
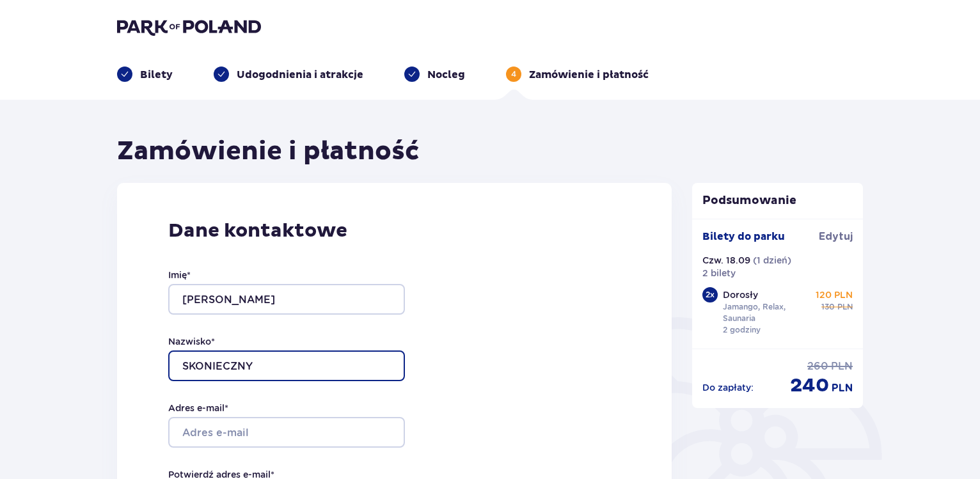
type input "SKONIECZNY"
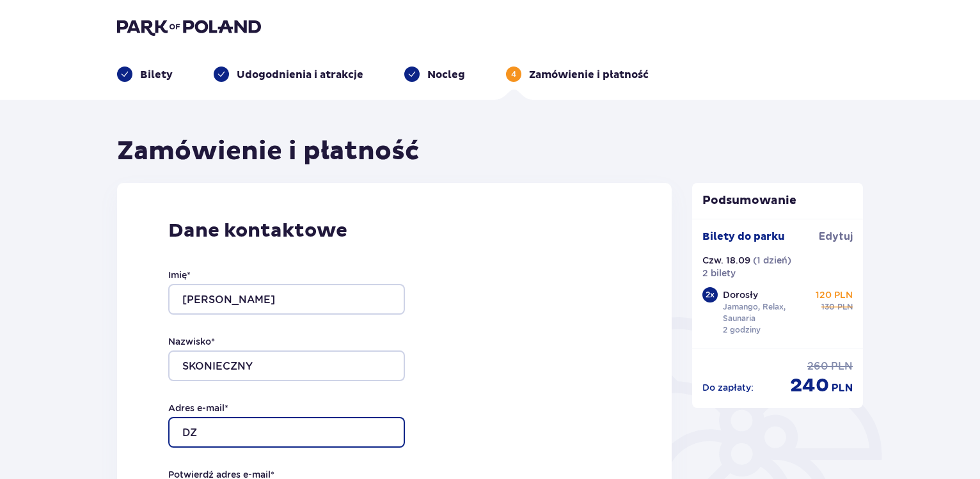
type input "D"
type input "dzejblonka@o2.pl"
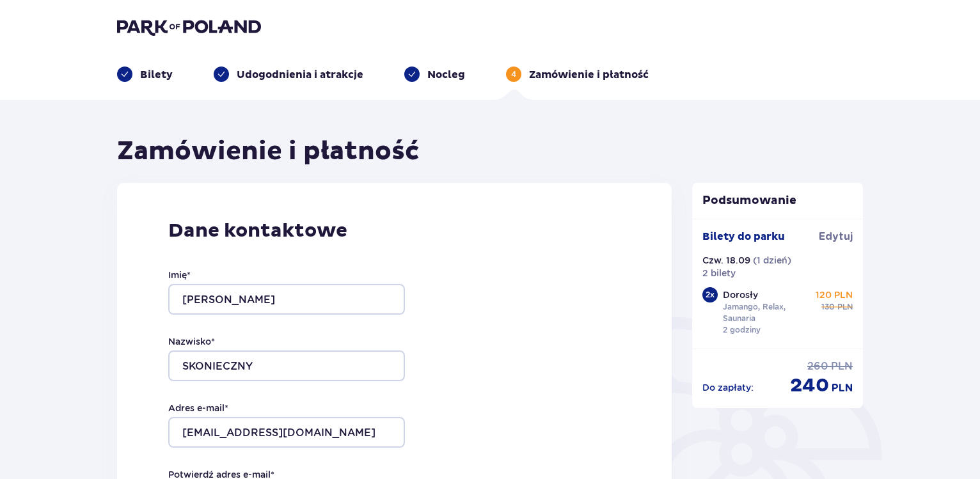
scroll to position [260, 0]
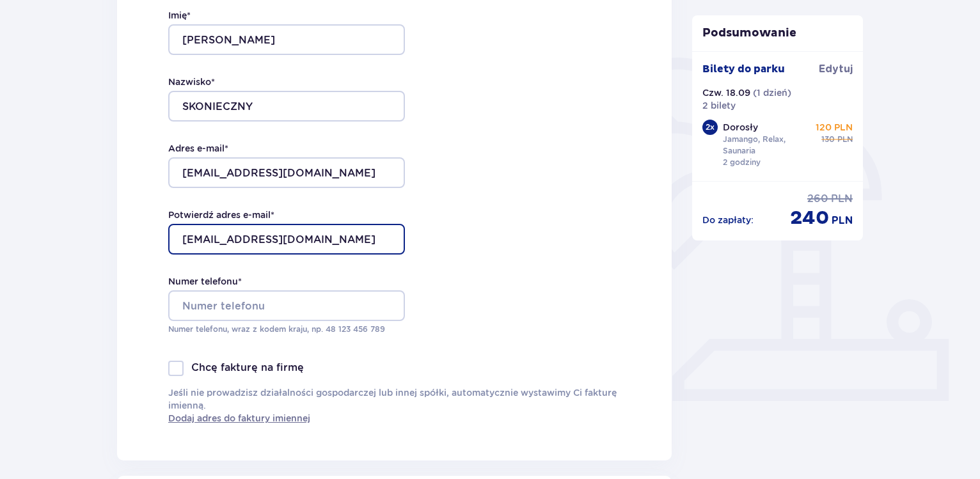
type input "dzejblonka@o2.pl"
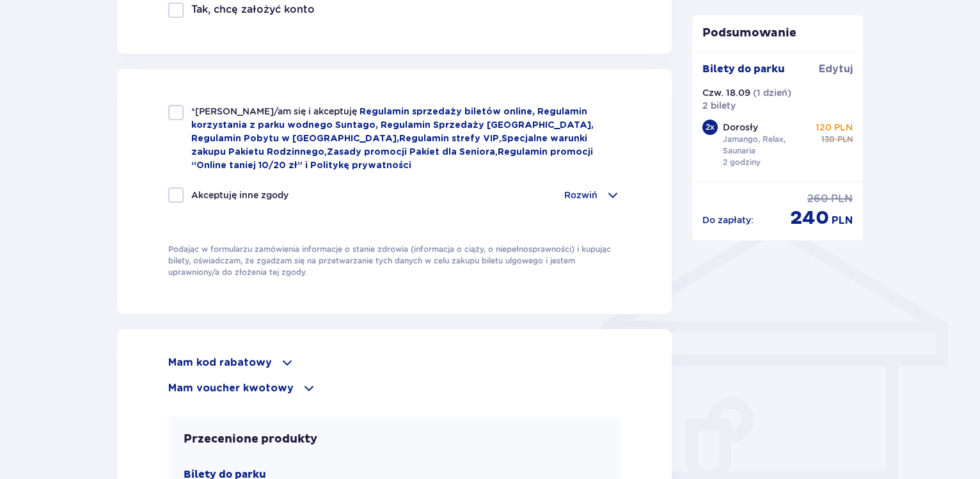
scroll to position [847, 0]
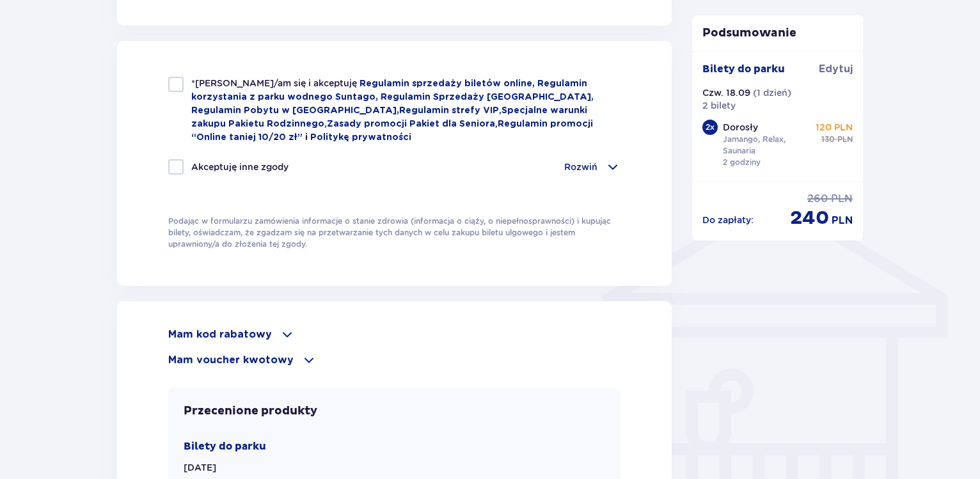
type input "660752223"
click at [177, 79] on div at bounding box center [175, 84] width 15 height 15
checkbox input "true"
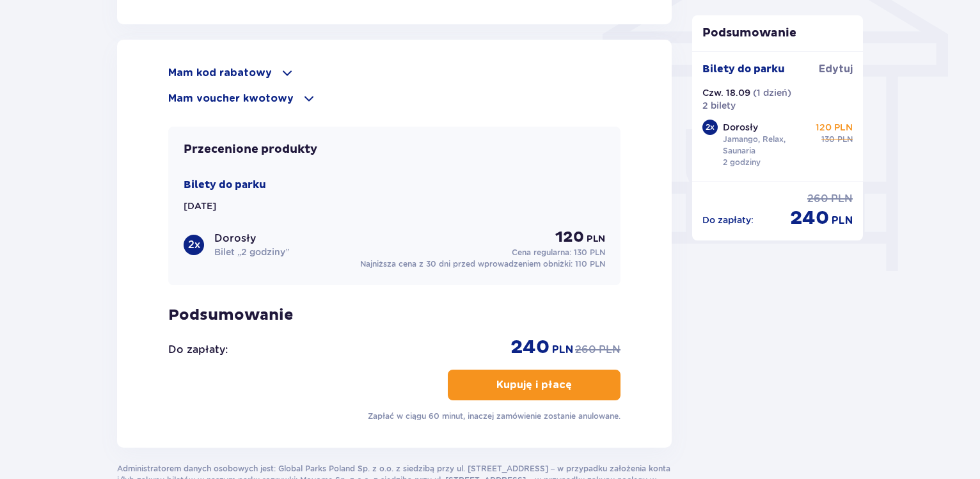
scroll to position [1173, 0]
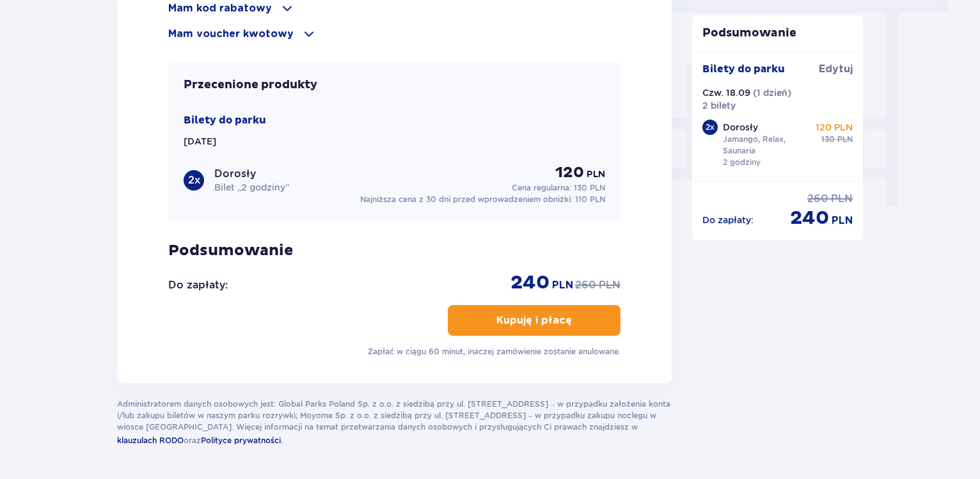
click at [547, 318] on p "Kupuję i płacę" at bounding box center [533, 320] width 75 height 14
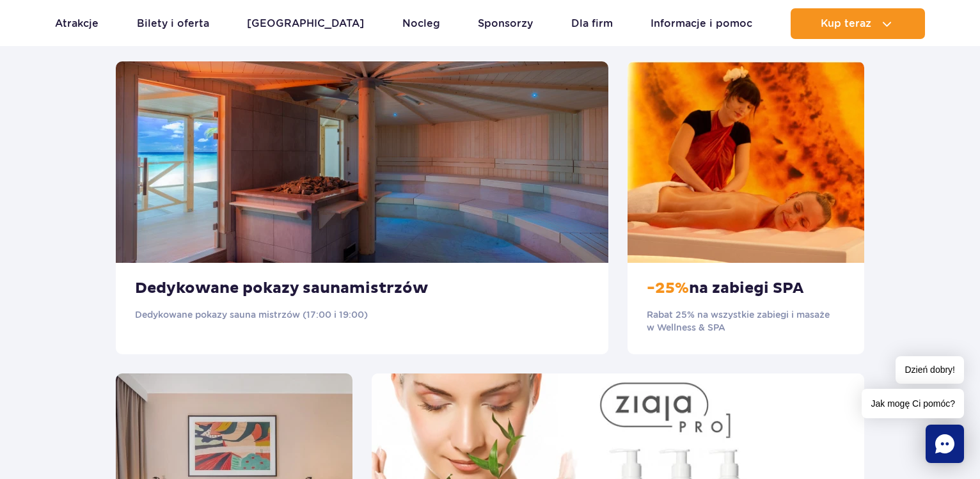
scroll to position [652, 0]
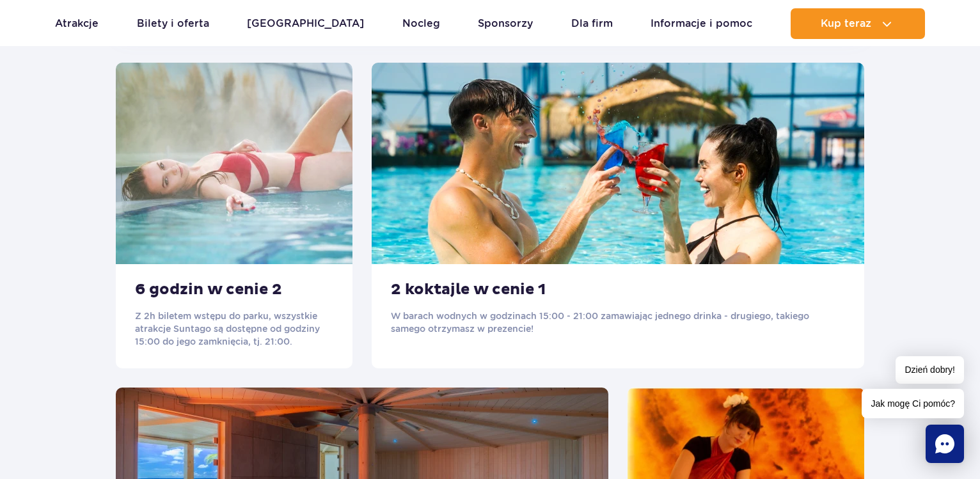
click at [218, 320] on p "Z 2h biletem wstępu do parku, wszystkie atrakcje Suntago są dostępne od godziny…" at bounding box center [234, 328] width 198 height 38
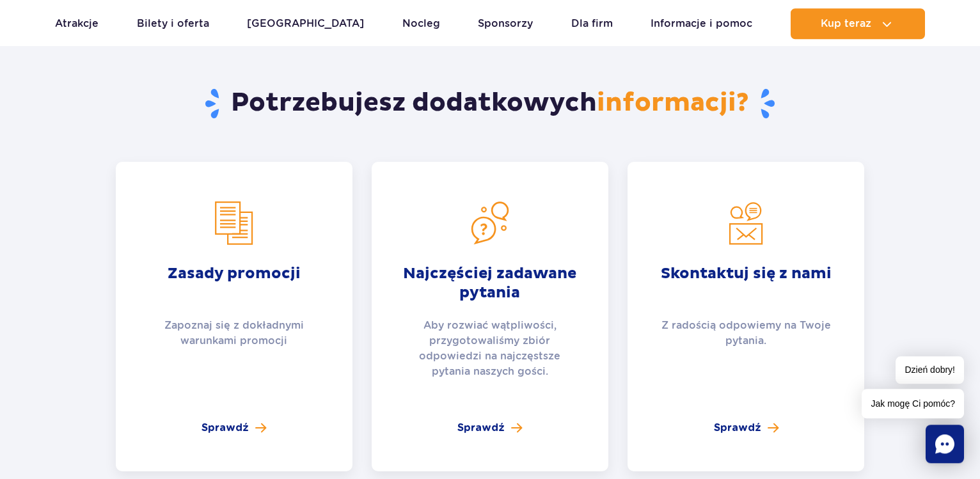
scroll to position [2087, 0]
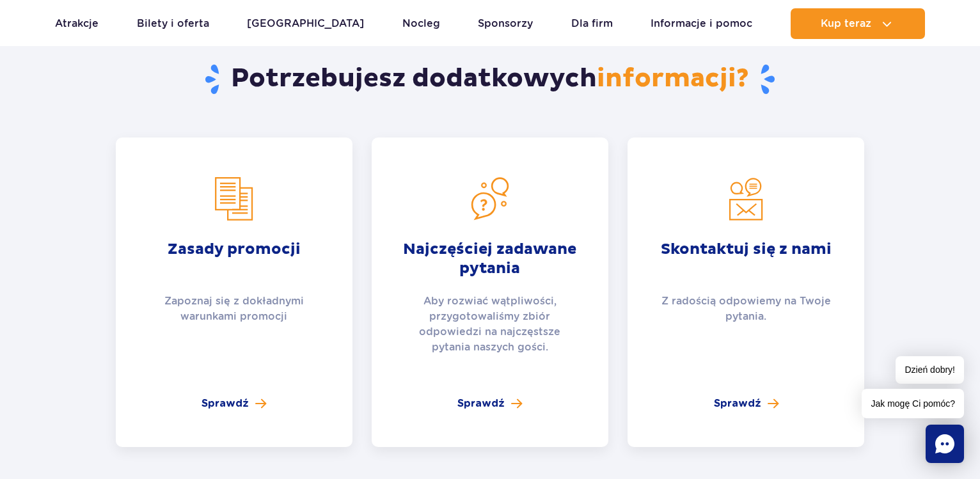
click at [227, 223] on div "Zasady promocji Zapoznaj się z dokładnymi warunkami promocji" at bounding box center [234, 250] width 180 height 148
click at [223, 396] on span "Sprawdź" at bounding box center [224, 403] width 47 height 15
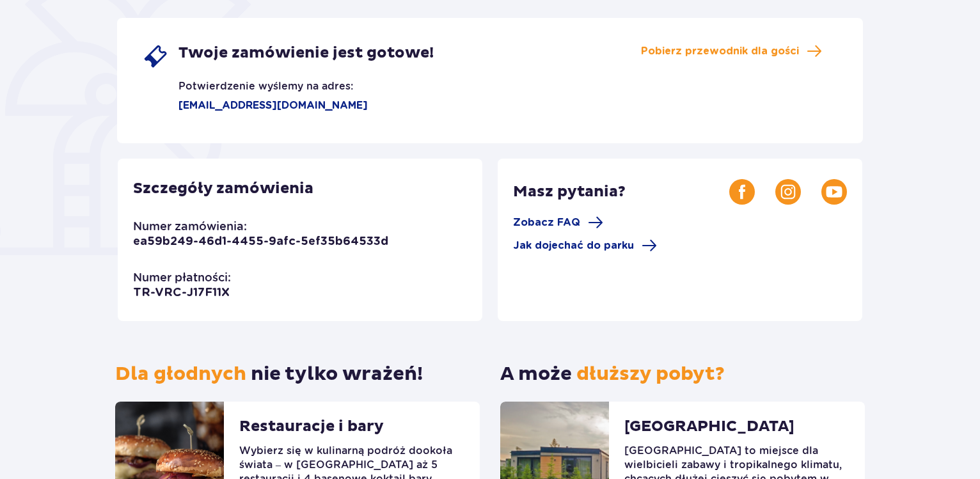
scroll to position [196, 0]
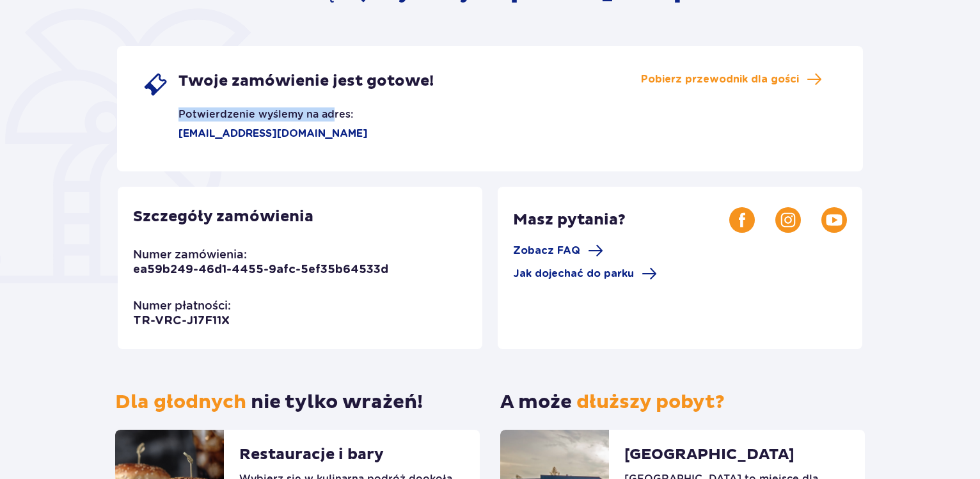
drag, startPoint x: 482, startPoint y: 75, endPoint x: 329, endPoint y: 119, distance: 158.9
click at [329, 119] on div "Twoje zamówienie jest gotowe! Potwierdzenie wyślemy na adres: [EMAIL_ADDRESS][D…" at bounding box center [490, 108] width 746 height 125
click at [329, 119] on p "Potwierdzenie wyślemy na adres:" at bounding box center [248, 109] width 210 height 24
